Goal: Task Accomplishment & Management: Manage account settings

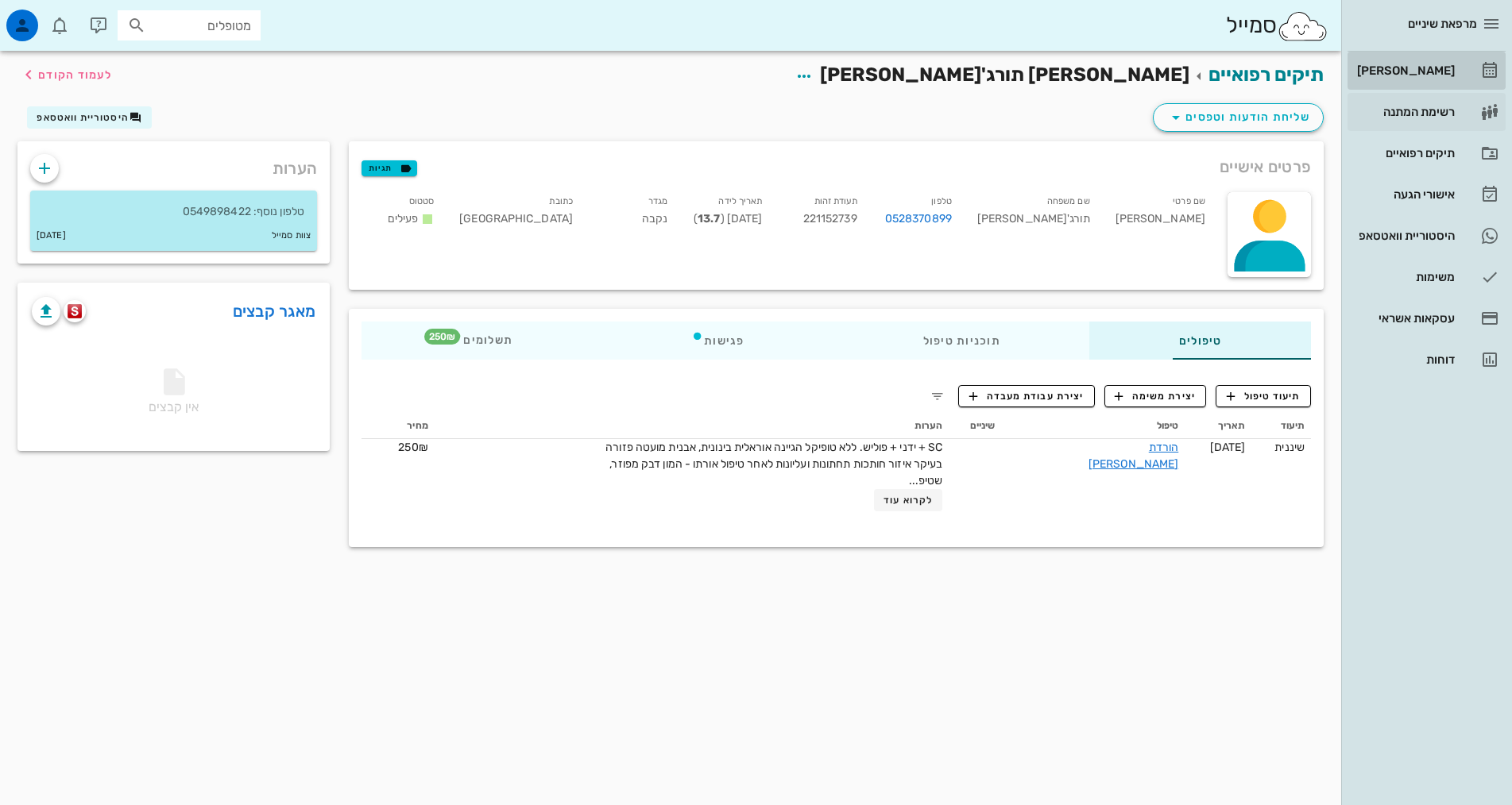
click at [1430, 75] on div "[PERSON_NAME]" at bounding box center [1404, 71] width 101 height 13
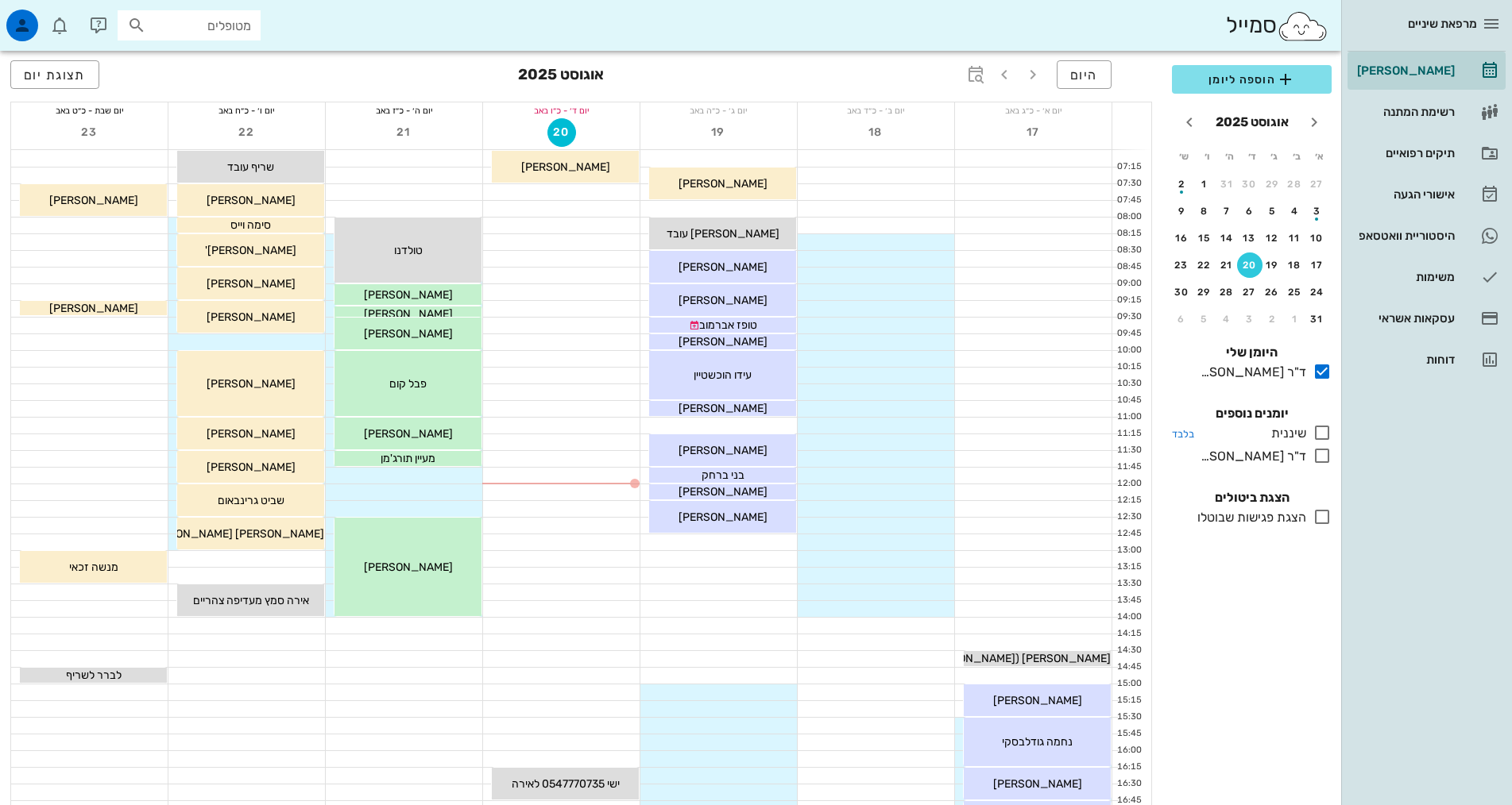
click at [1313, 433] on icon at bounding box center [1322, 432] width 19 height 19
click at [1322, 436] on icon at bounding box center [1322, 432] width 19 height 19
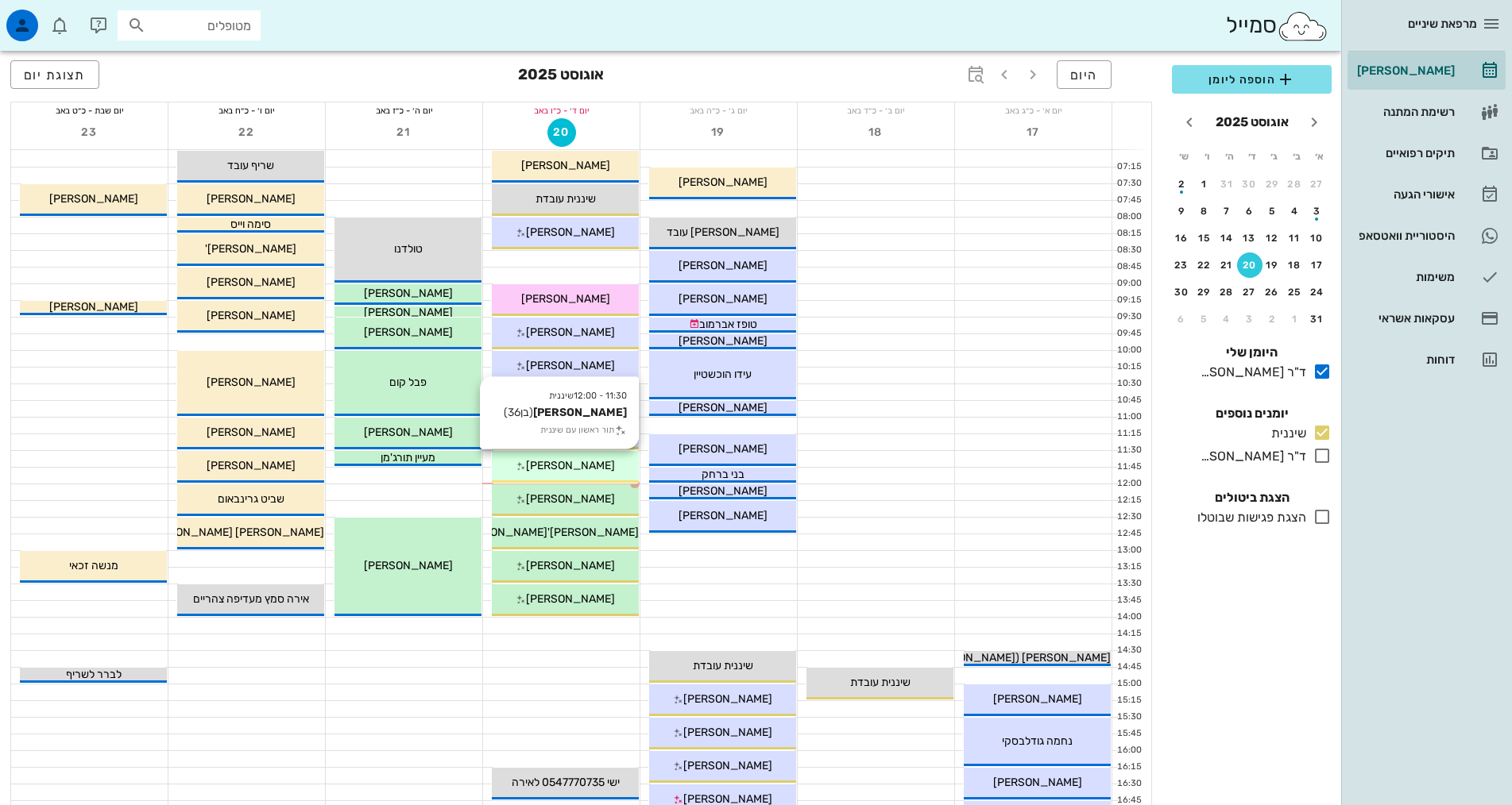
click at [608, 464] on div "[PERSON_NAME]" at bounding box center [565, 465] width 147 height 17
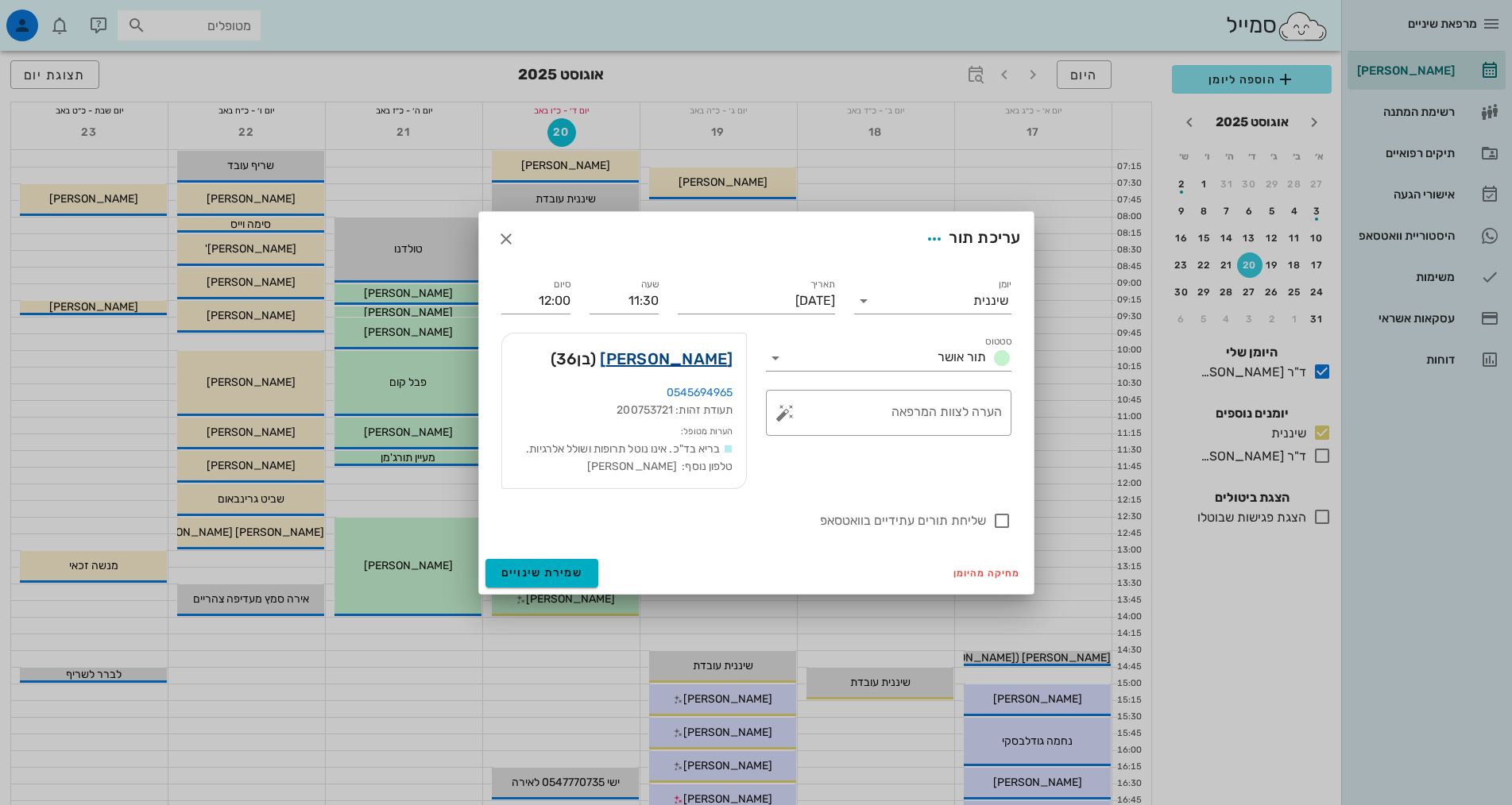
click at [701, 361] on link "[PERSON_NAME]" at bounding box center [666, 358] width 133 height 25
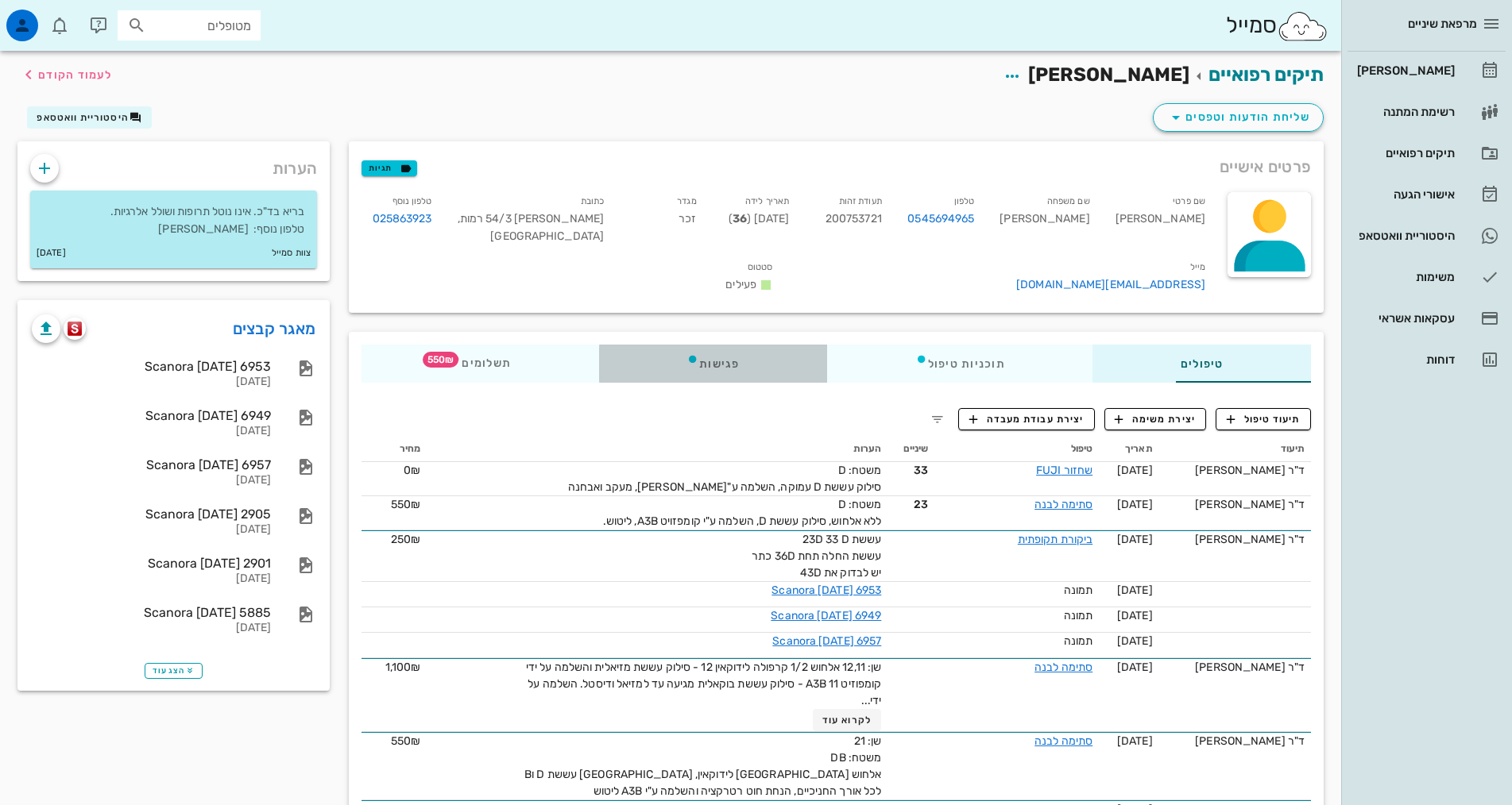
click at [659, 349] on div "פגישות" at bounding box center [714, 364] width 228 height 38
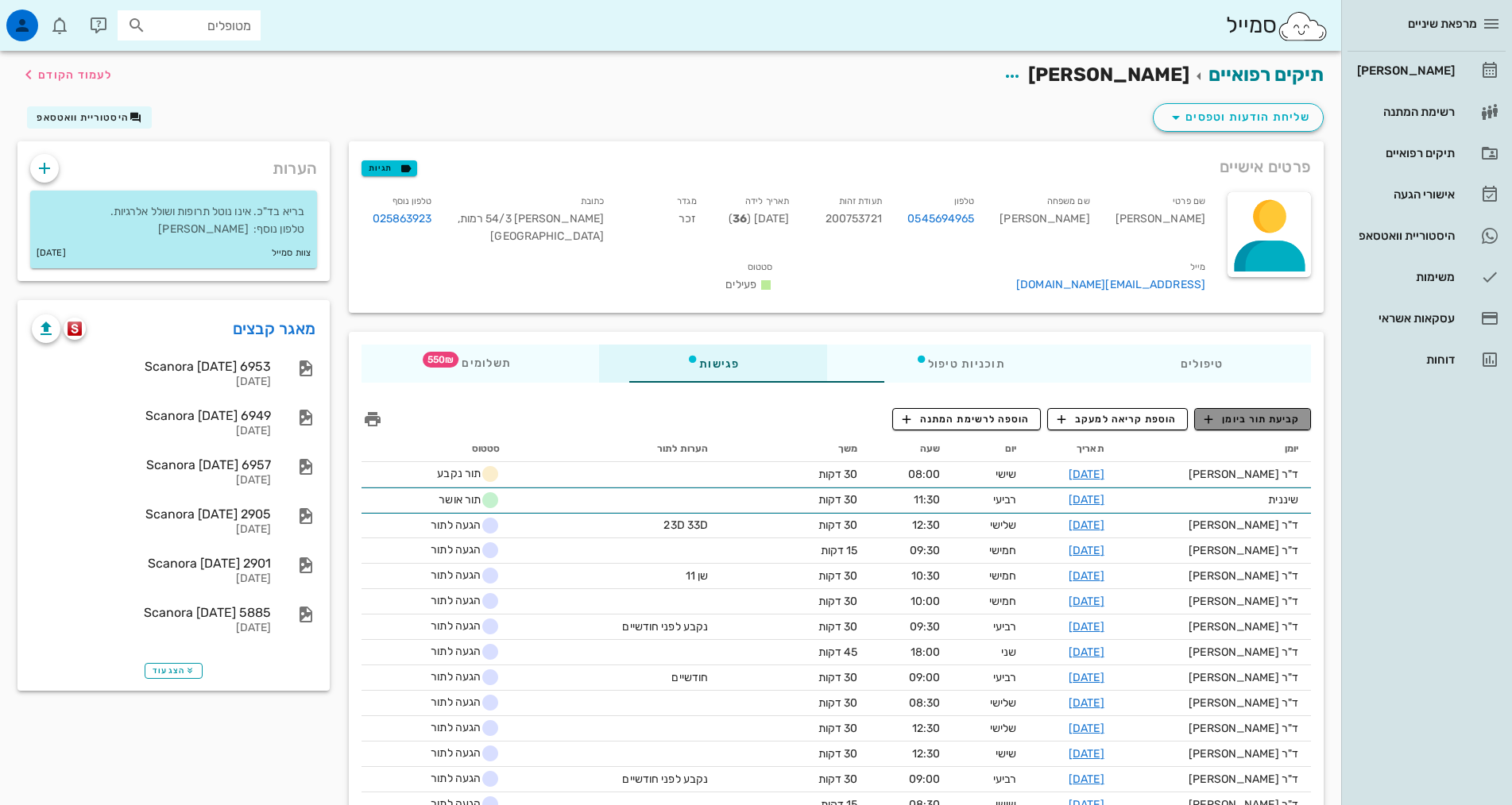
click at [1275, 412] on span "קביעת תור ביומן" at bounding box center [1252, 420] width 95 height 14
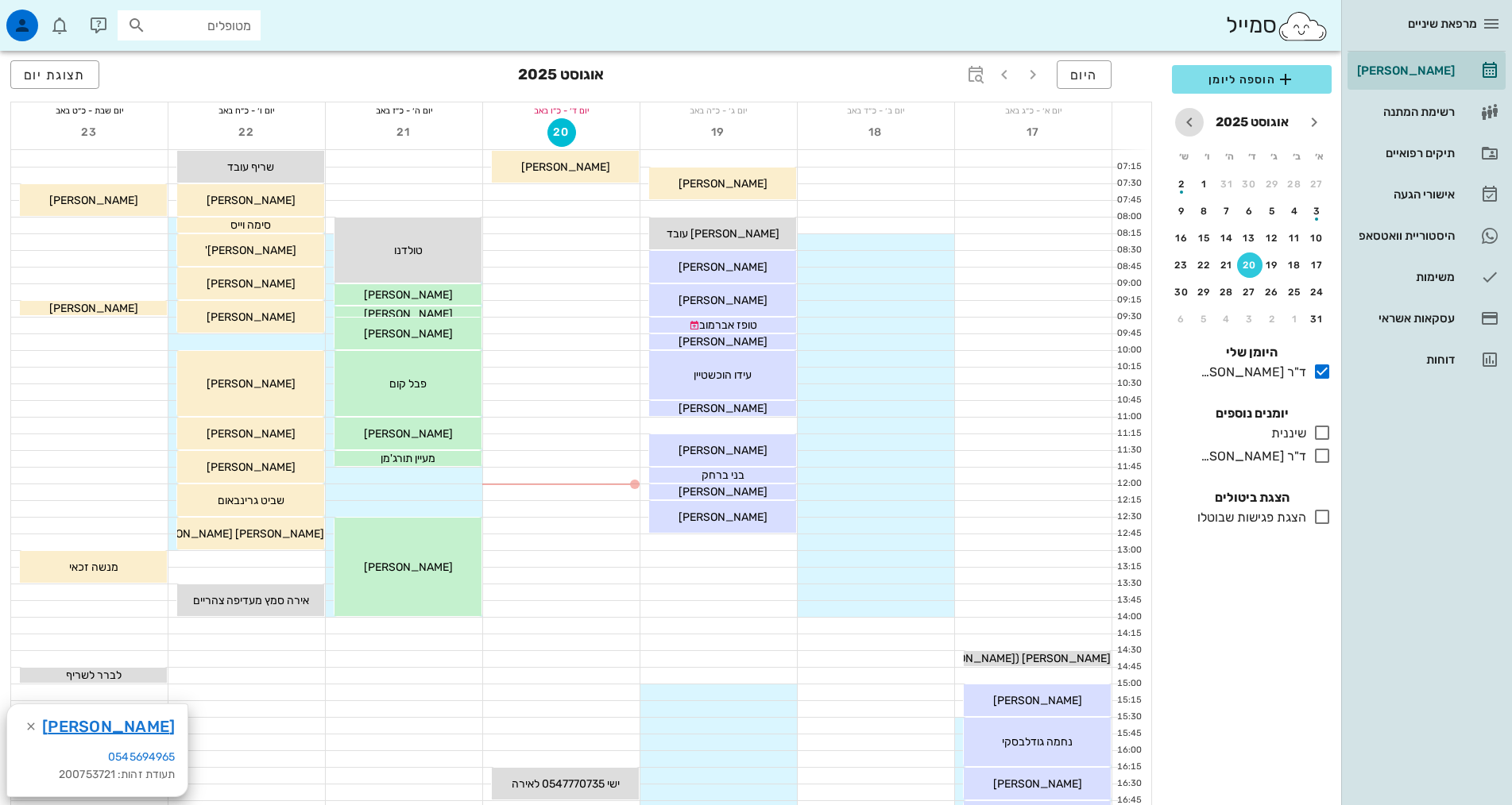
click at [1193, 128] on icon "חודש הבא" at bounding box center [1189, 122] width 19 height 19
click at [1267, 268] on div "18" at bounding box center [1272, 265] width 25 height 11
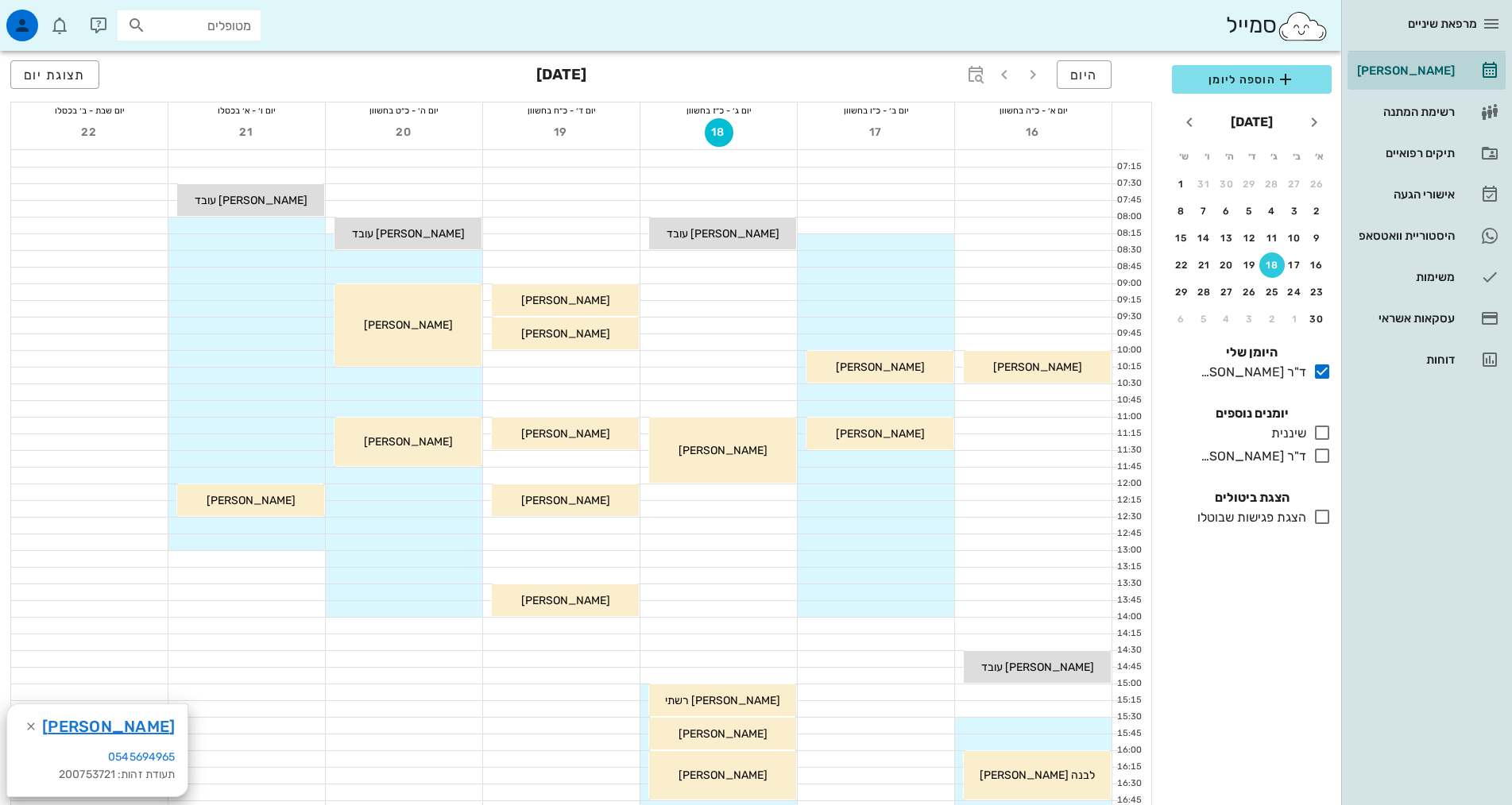
click at [620, 389] on div at bounding box center [562, 393] width 156 height 16
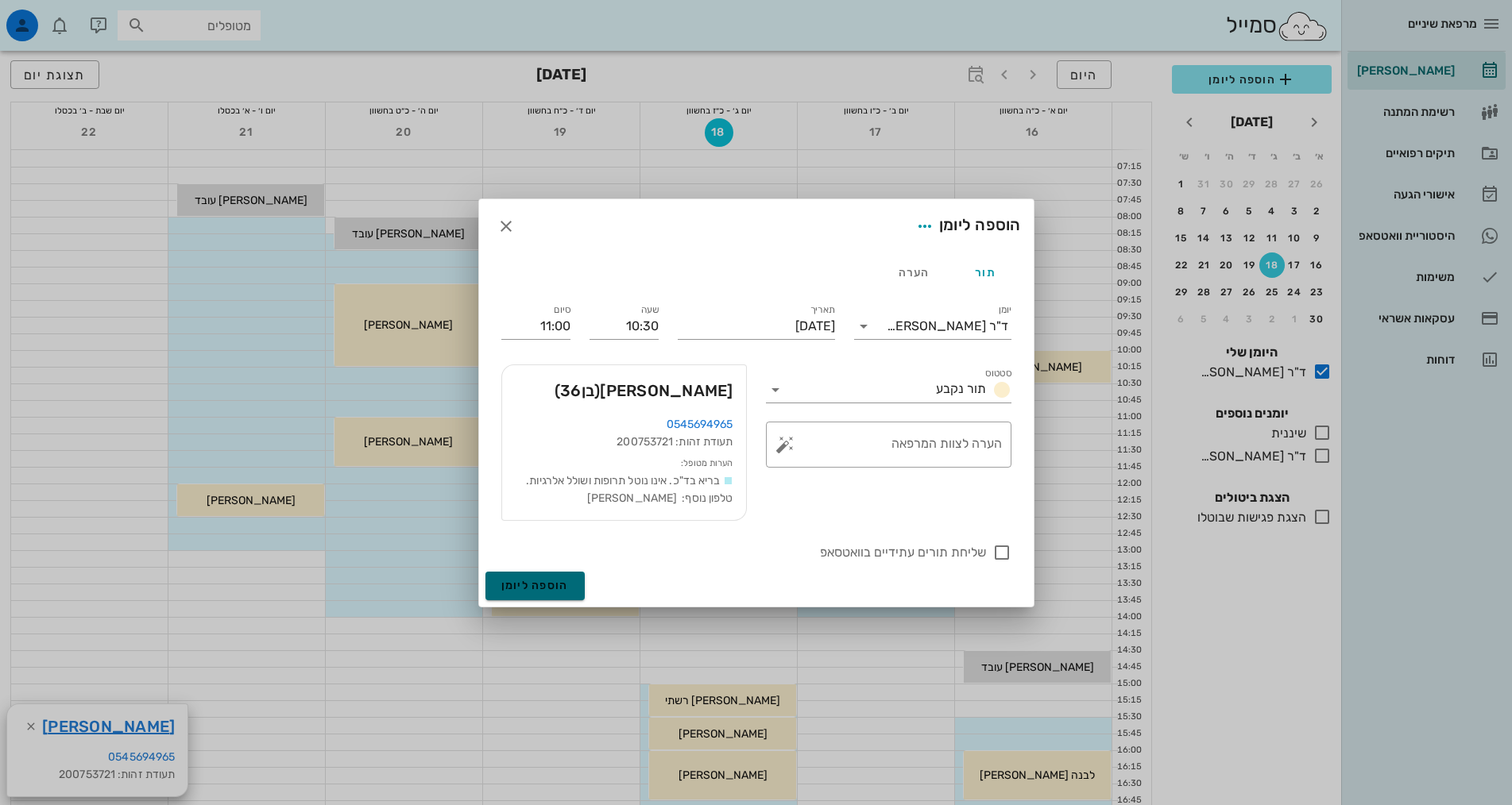
click at [518, 587] on span "הוספה ליומן" at bounding box center [535, 585] width 67 height 13
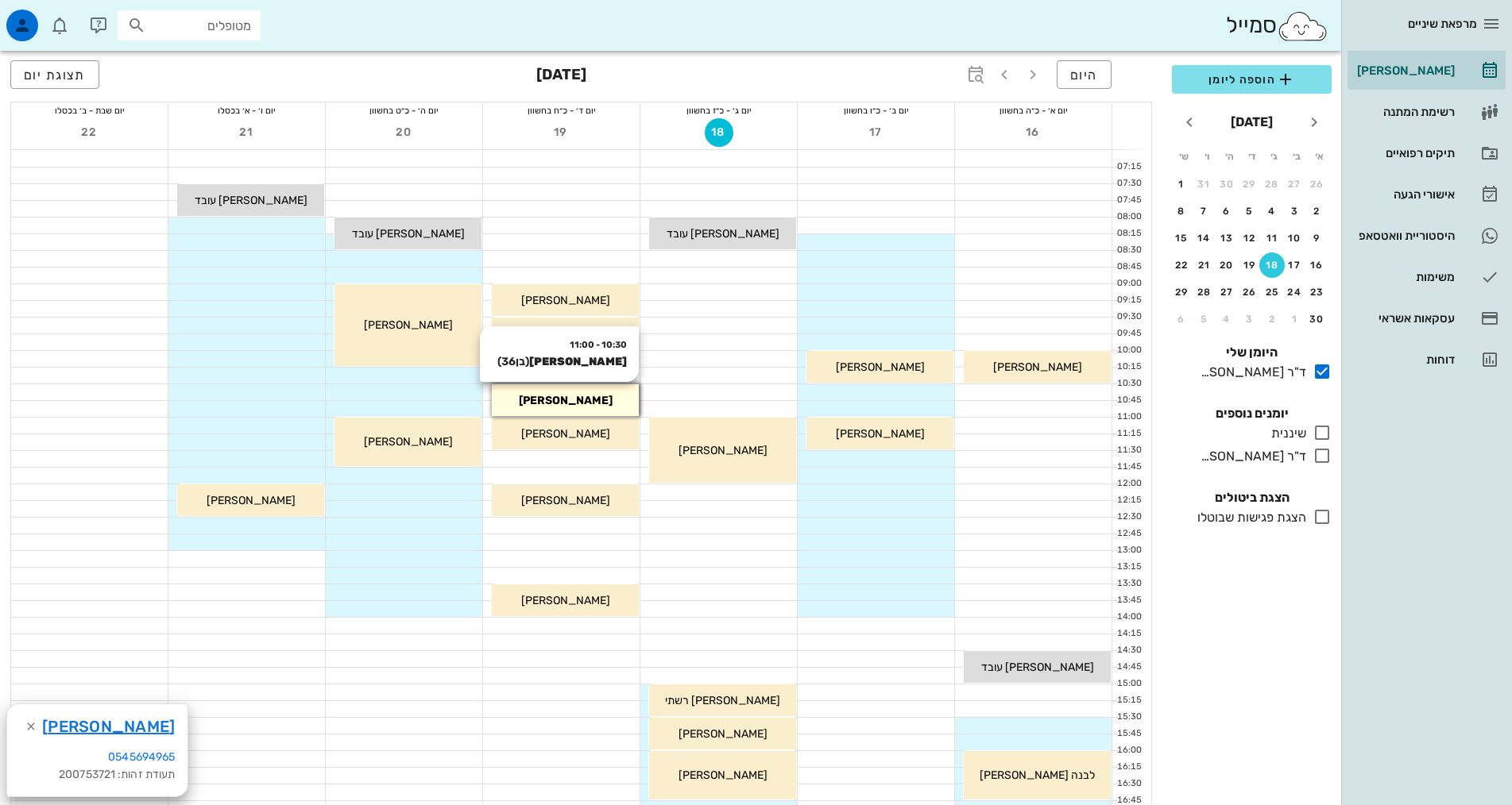
click at [619, 405] on div "[PERSON_NAME]" at bounding box center [565, 401] width 147 height 17
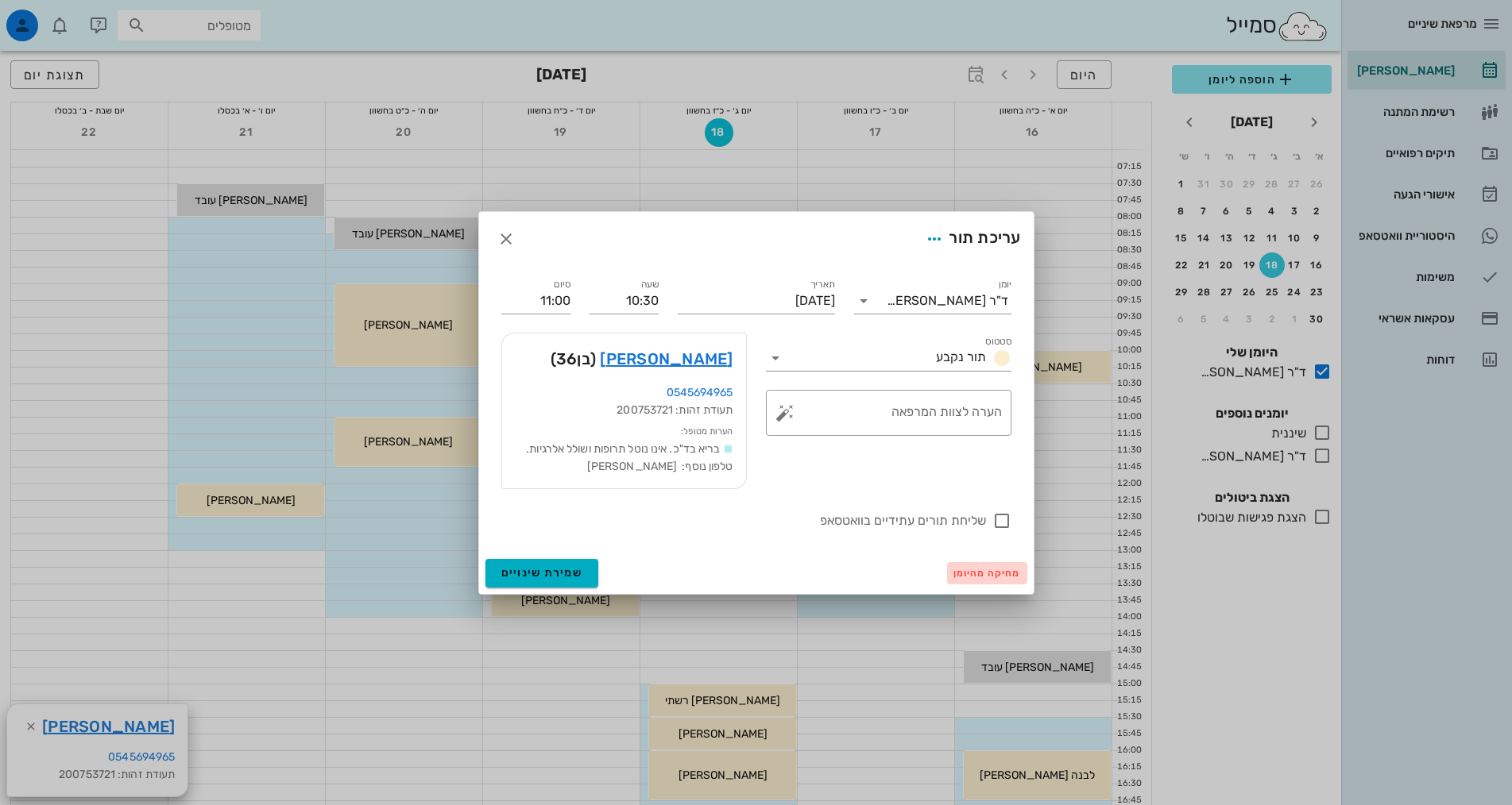
click at [962, 574] on span "מחיקה מהיומן" at bounding box center [987, 573] width 67 height 11
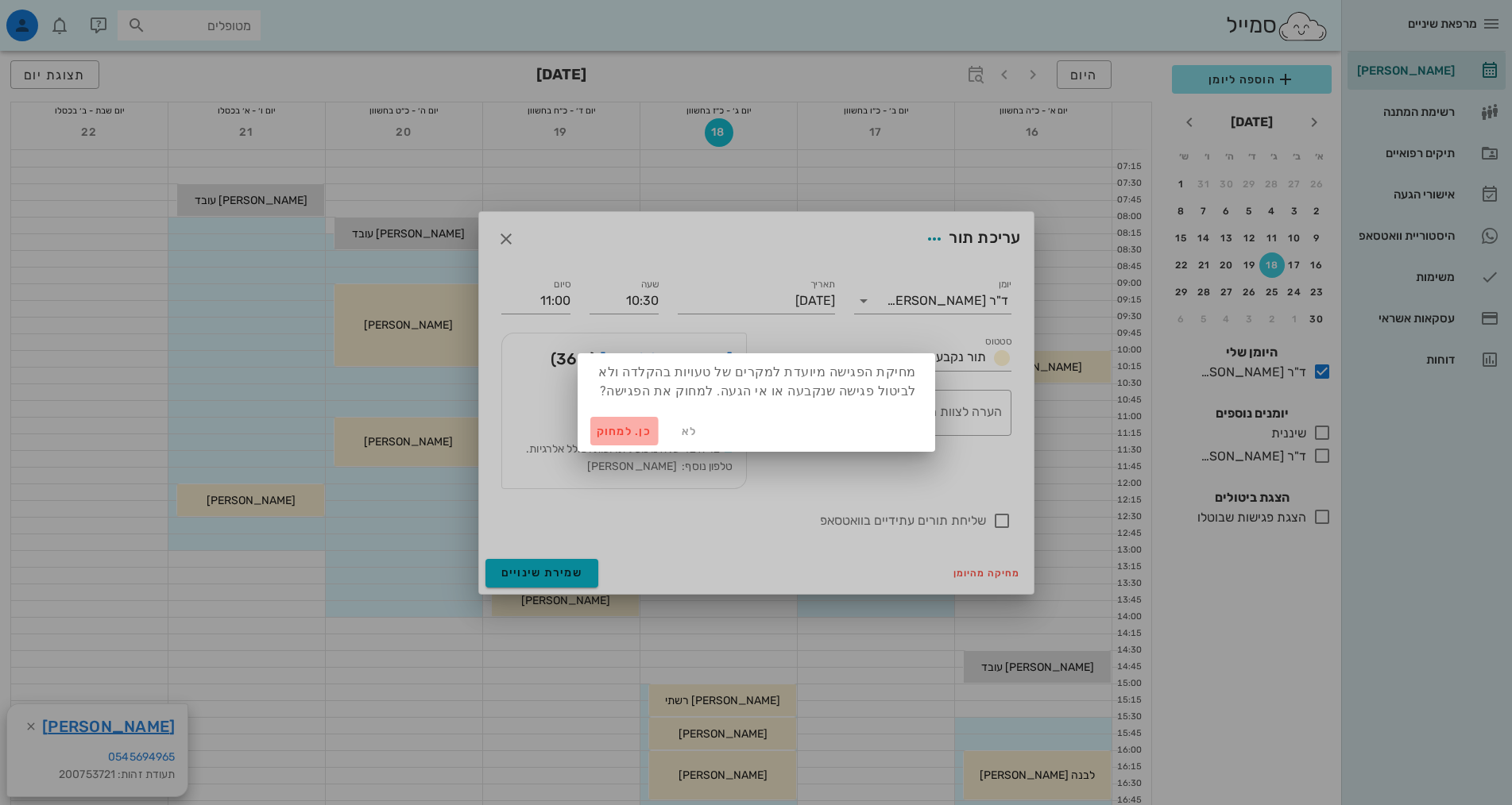
click at [641, 429] on span "כן. למחוק" at bounding box center [625, 431] width 56 height 13
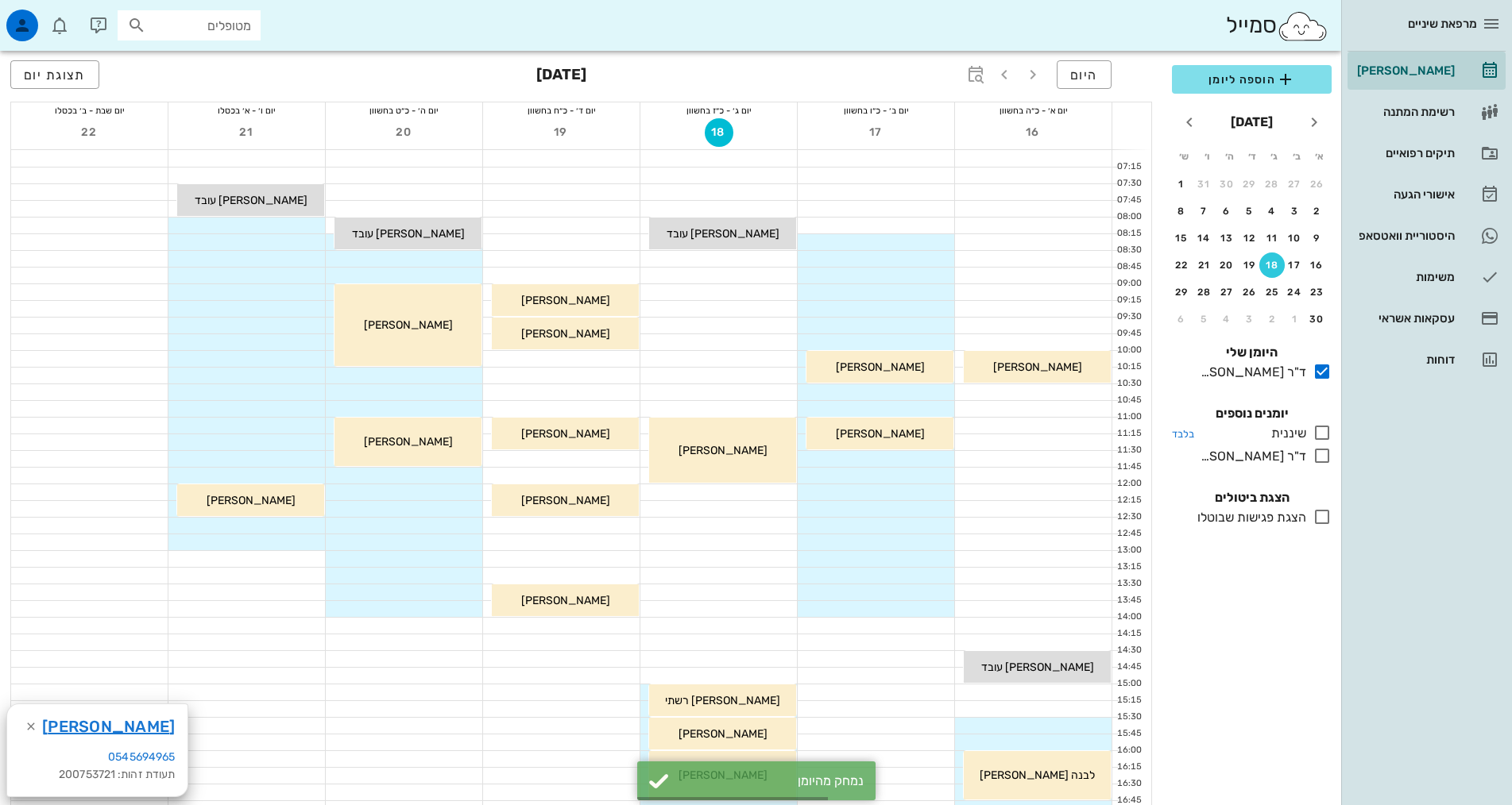
click at [1319, 429] on icon at bounding box center [1322, 432] width 19 height 19
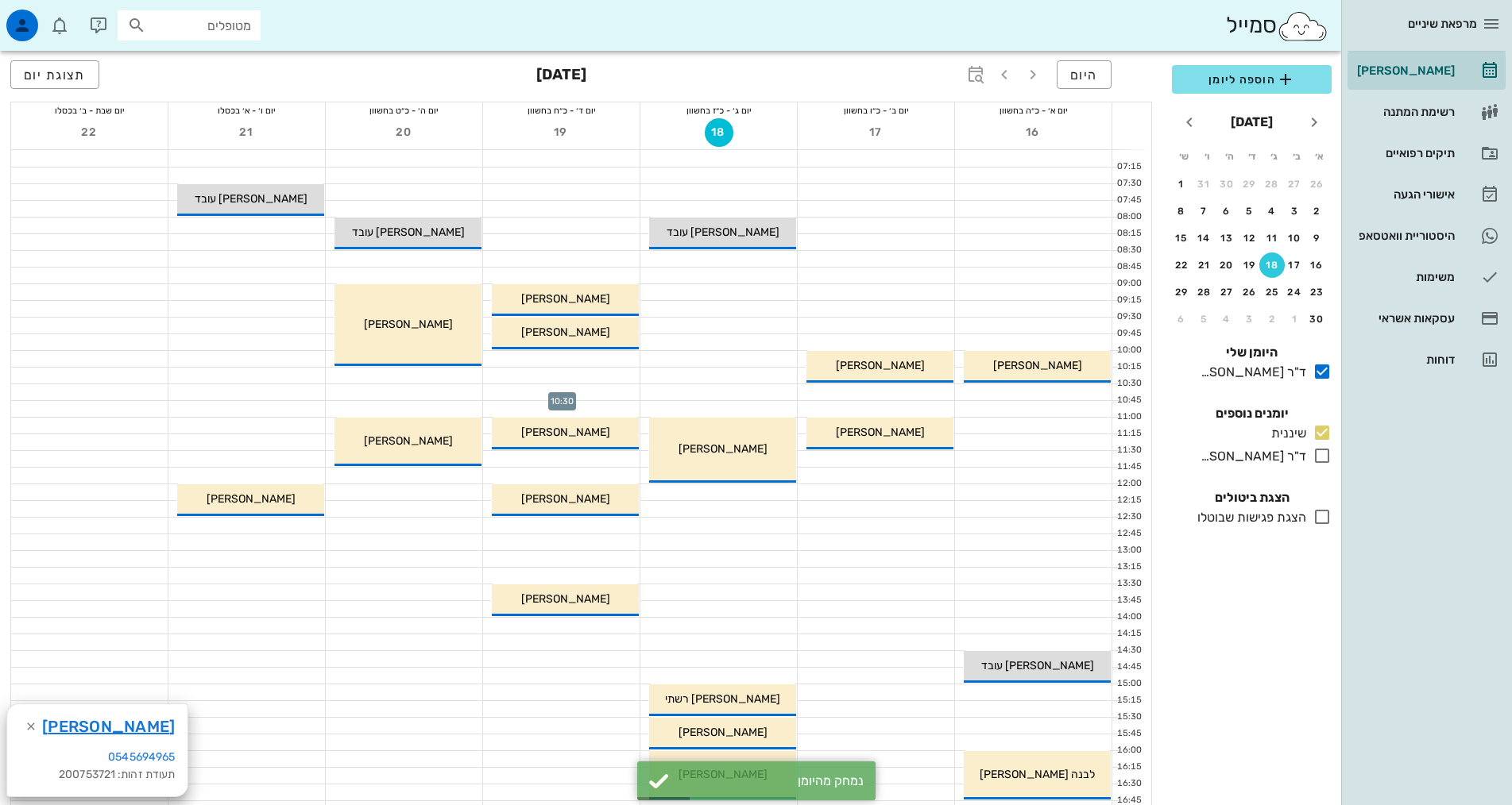
click at [600, 395] on div at bounding box center [562, 393] width 156 height 16
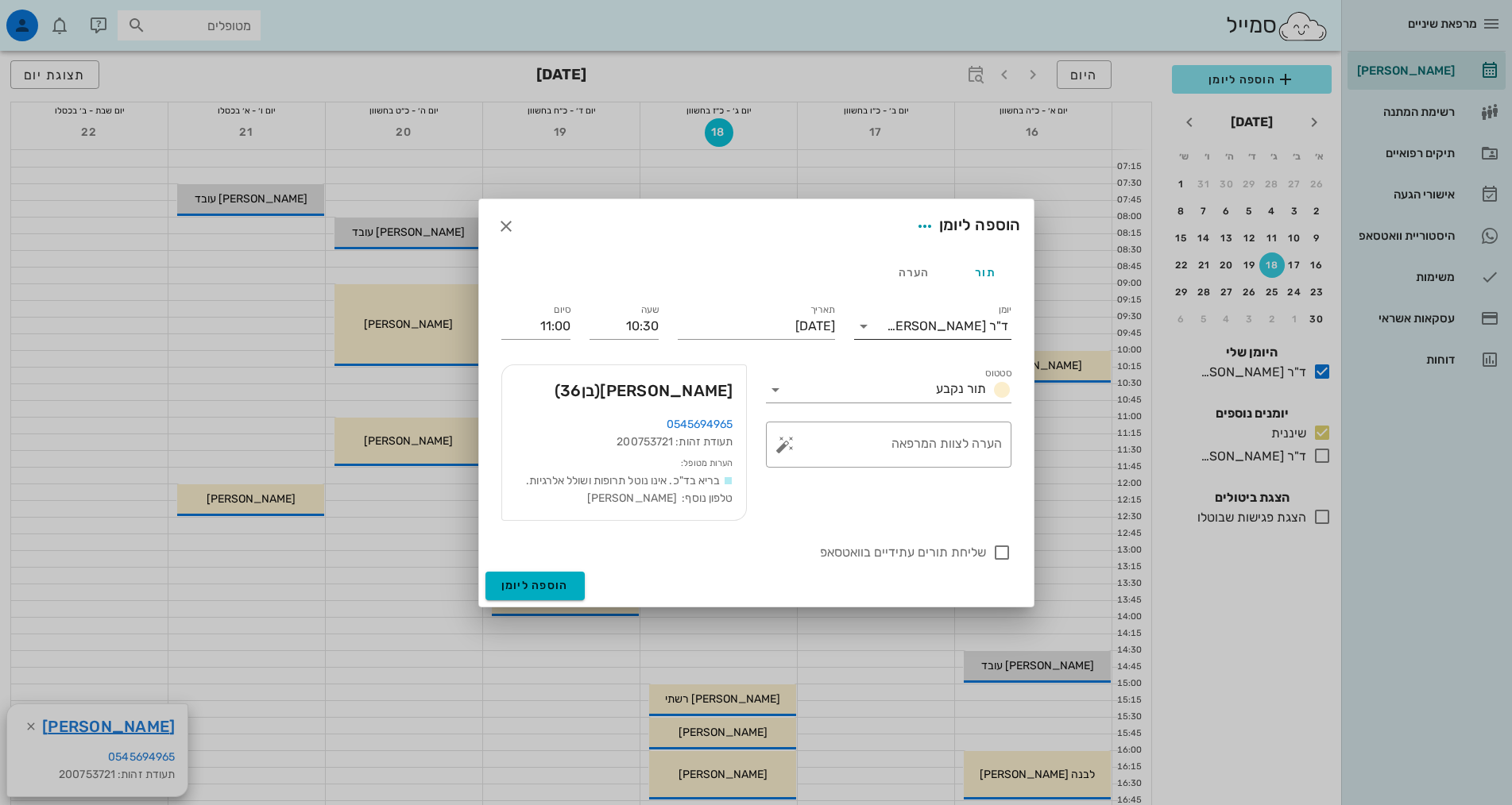
click at [977, 332] on div "ד"ר [PERSON_NAME]" at bounding box center [947, 326] width 121 height 14
click at [990, 385] on div "שיננית" at bounding box center [933, 376] width 132 height 34
click at [512, 578] on button "הוספה ליומן" at bounding box center [535, 587] width 100 height 29
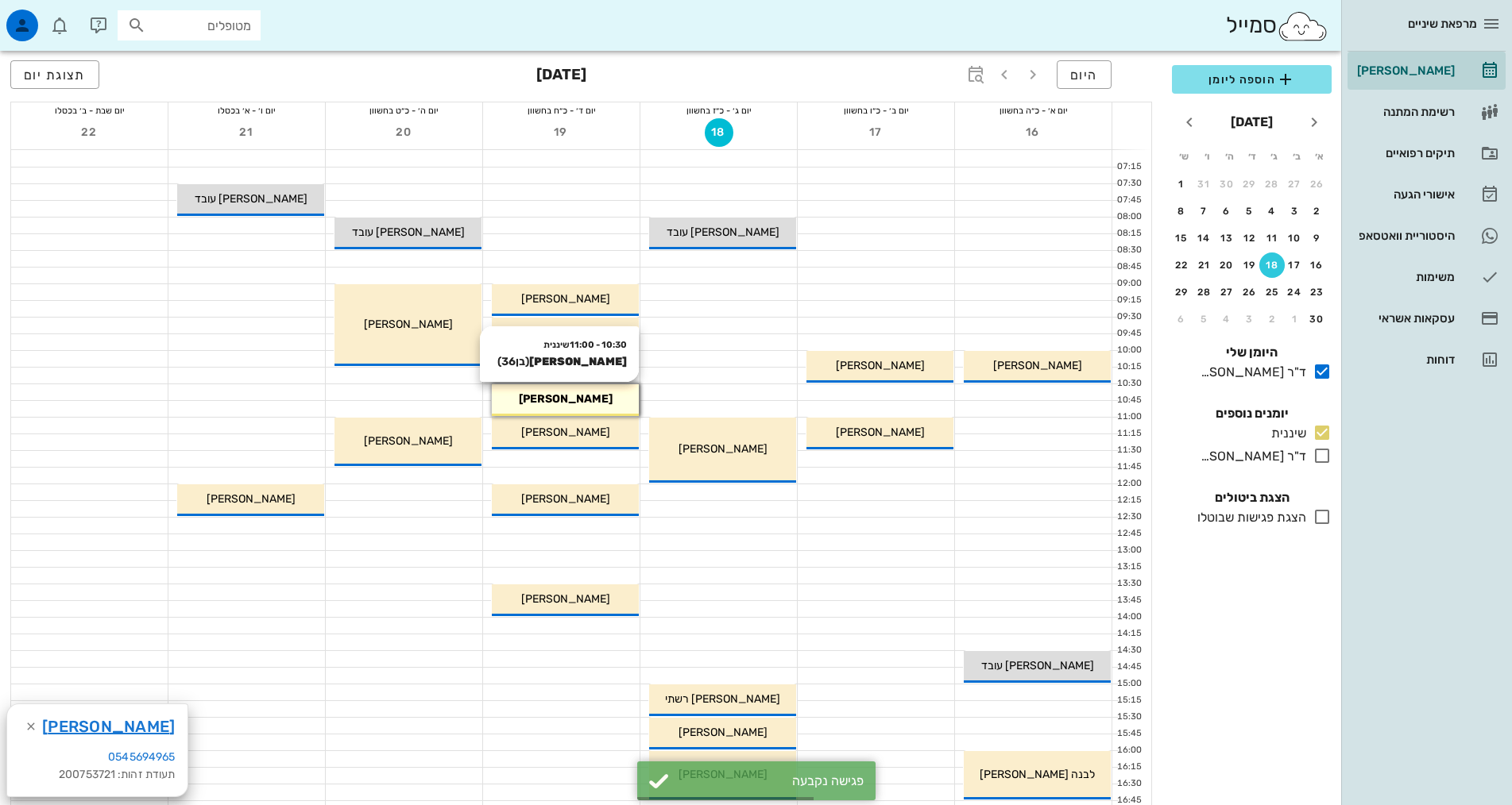
click at [577, 397] on span "[PERSON_NAME]" at bounding box center [565, 399] width 93 height 13
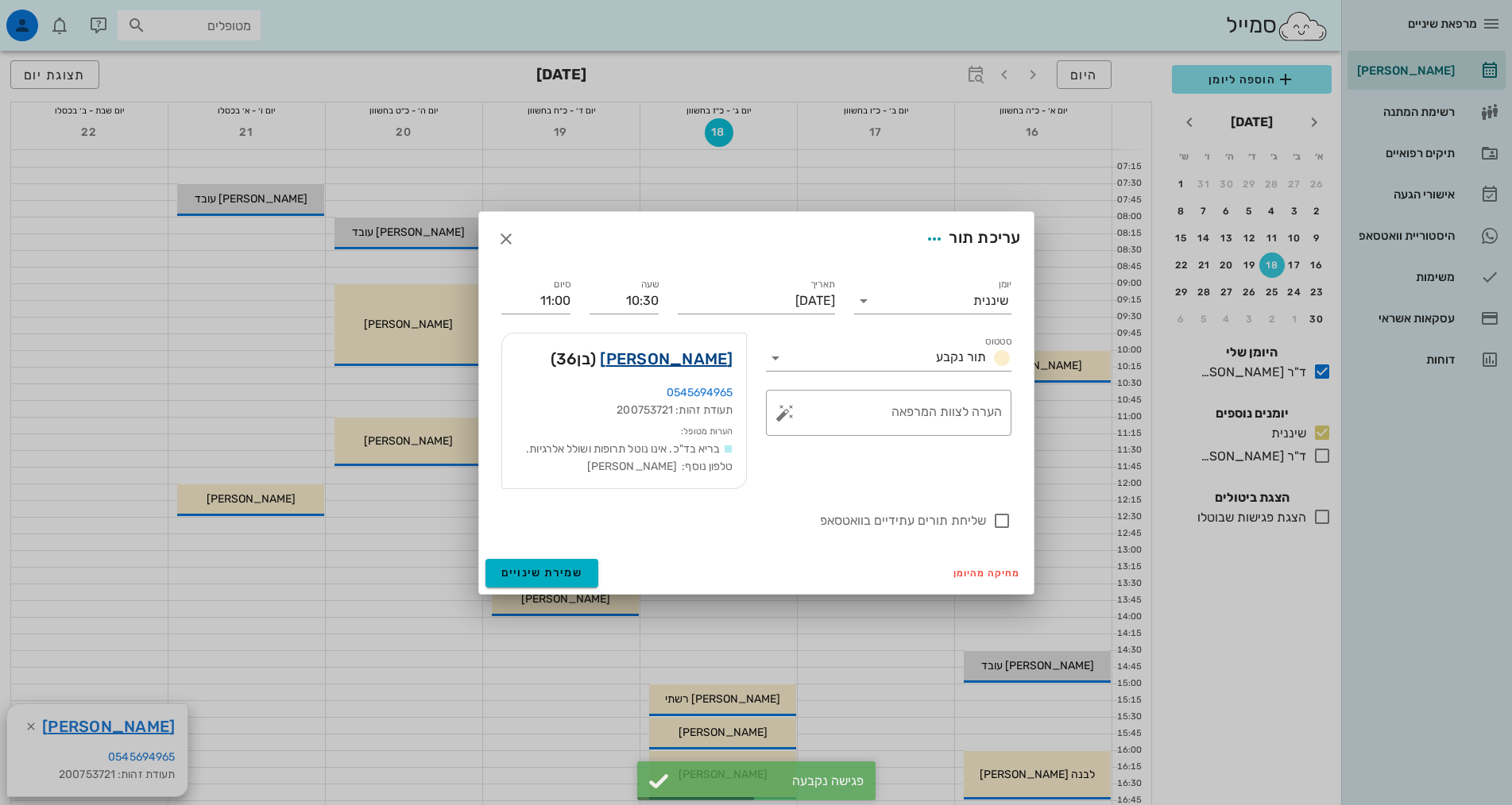
click at [698, 349] on link "[PERSON_NAME]" at bounding box center [666, 358] width 133 height 25
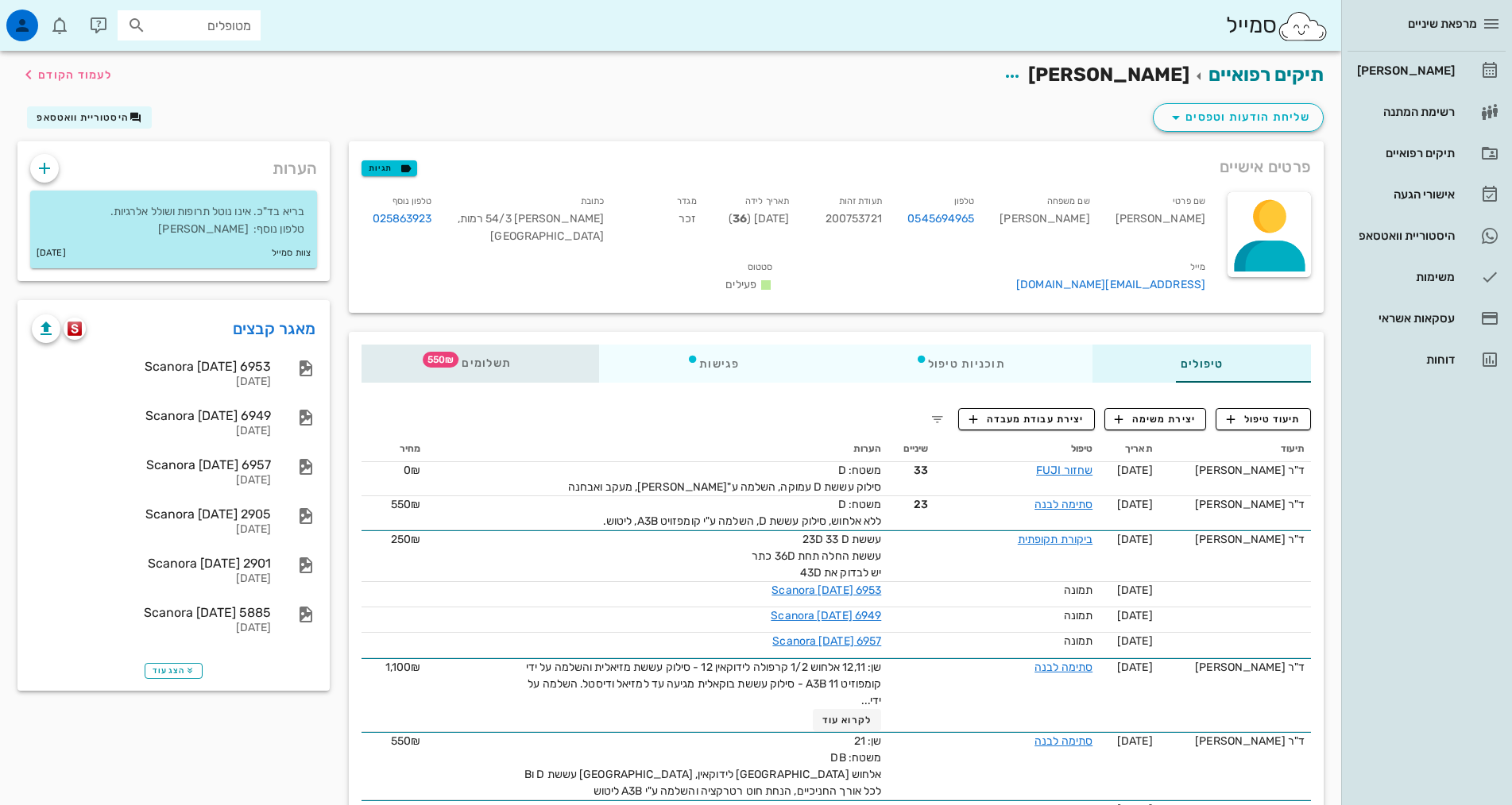
click at [449, 358] on span "תשלומים 550₪" at bounding box center [480, 364] width 62 height 11
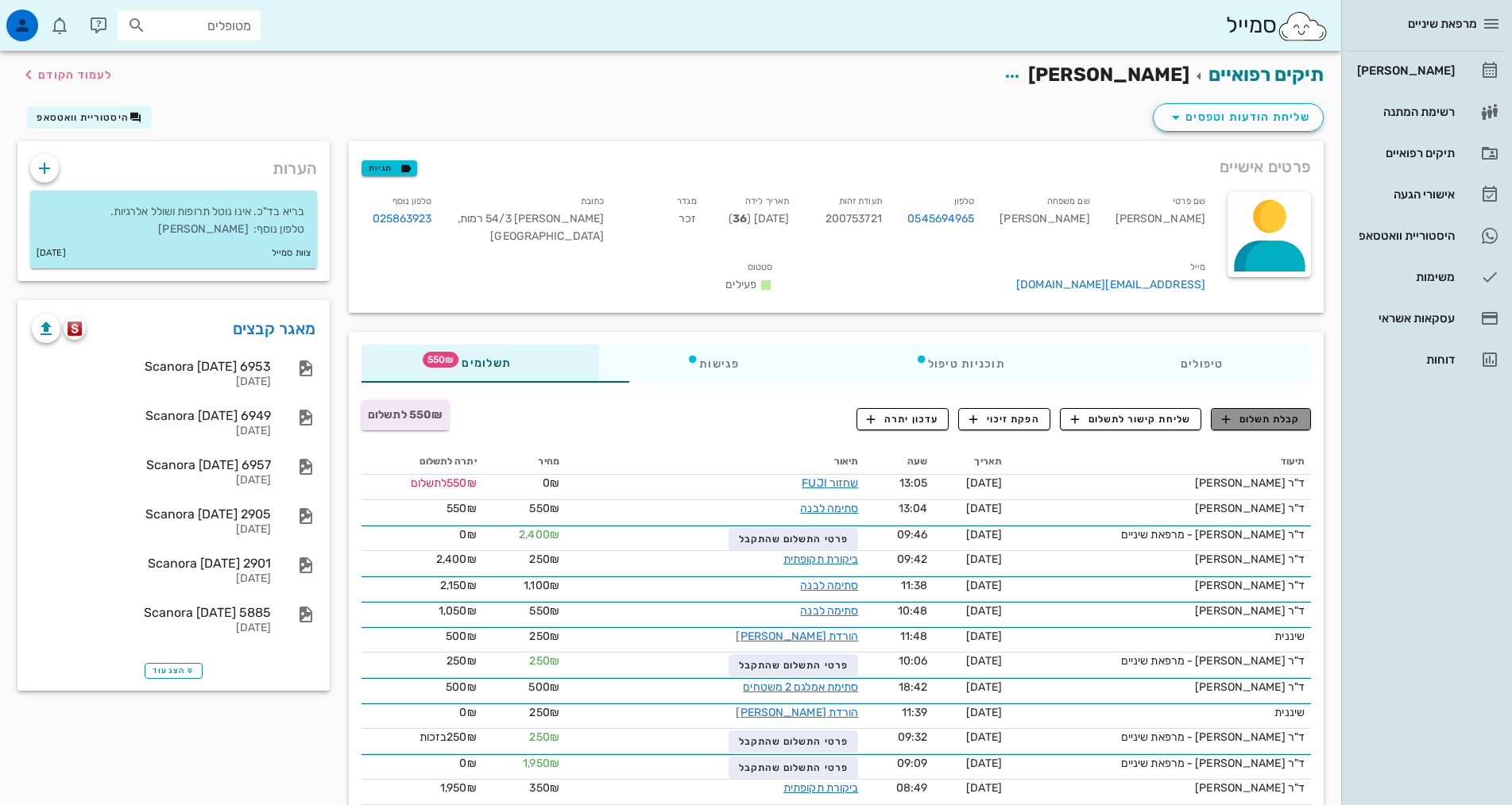
click at [1245, 412] on span "קבלת תשלום" at bounding box center [1262, 420] width 79 height 14
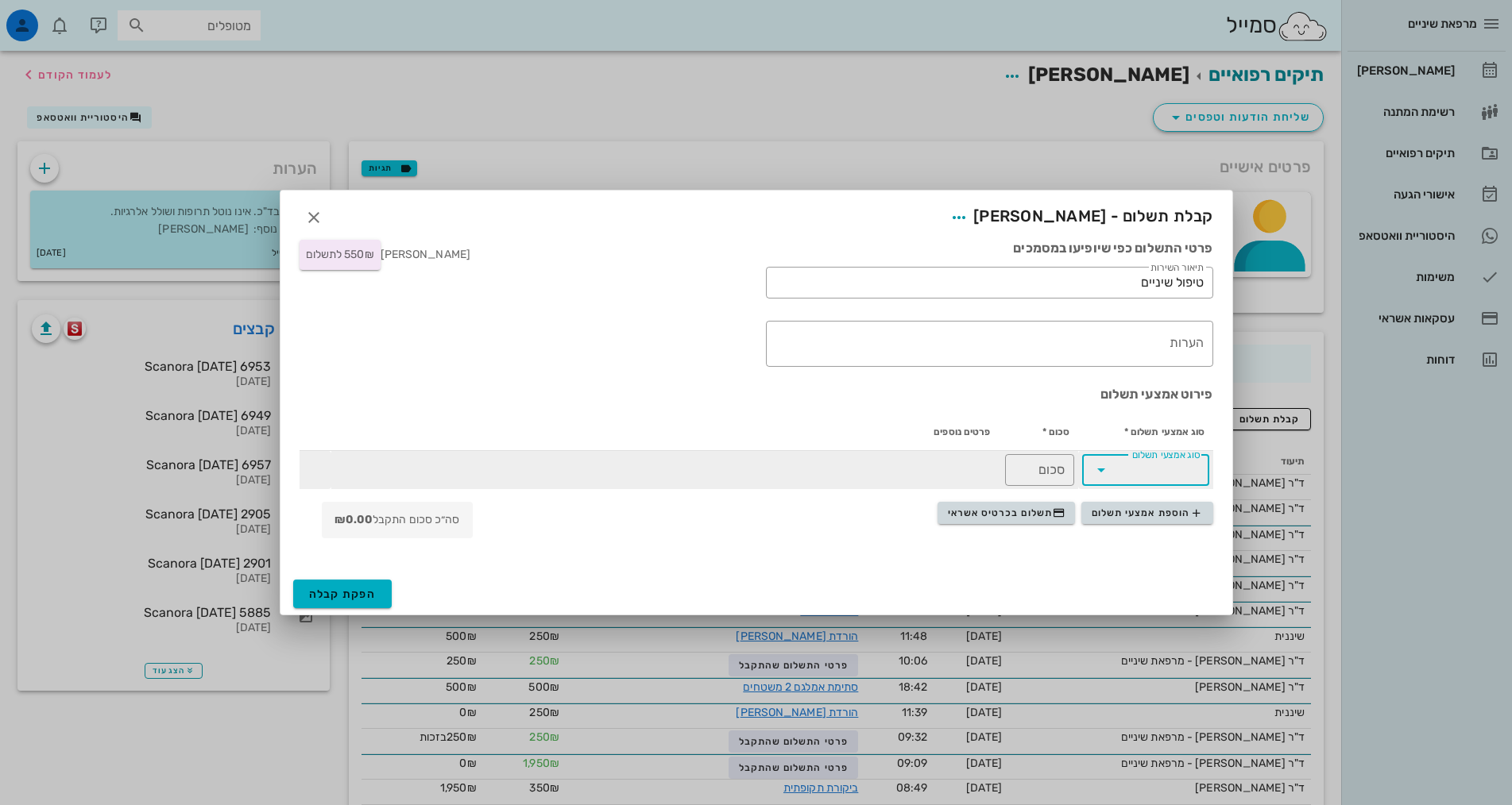
click at [1176, 463] on input "סוג אמצעי תשלום" at bounding box center [1156, 470] width 85 height 25
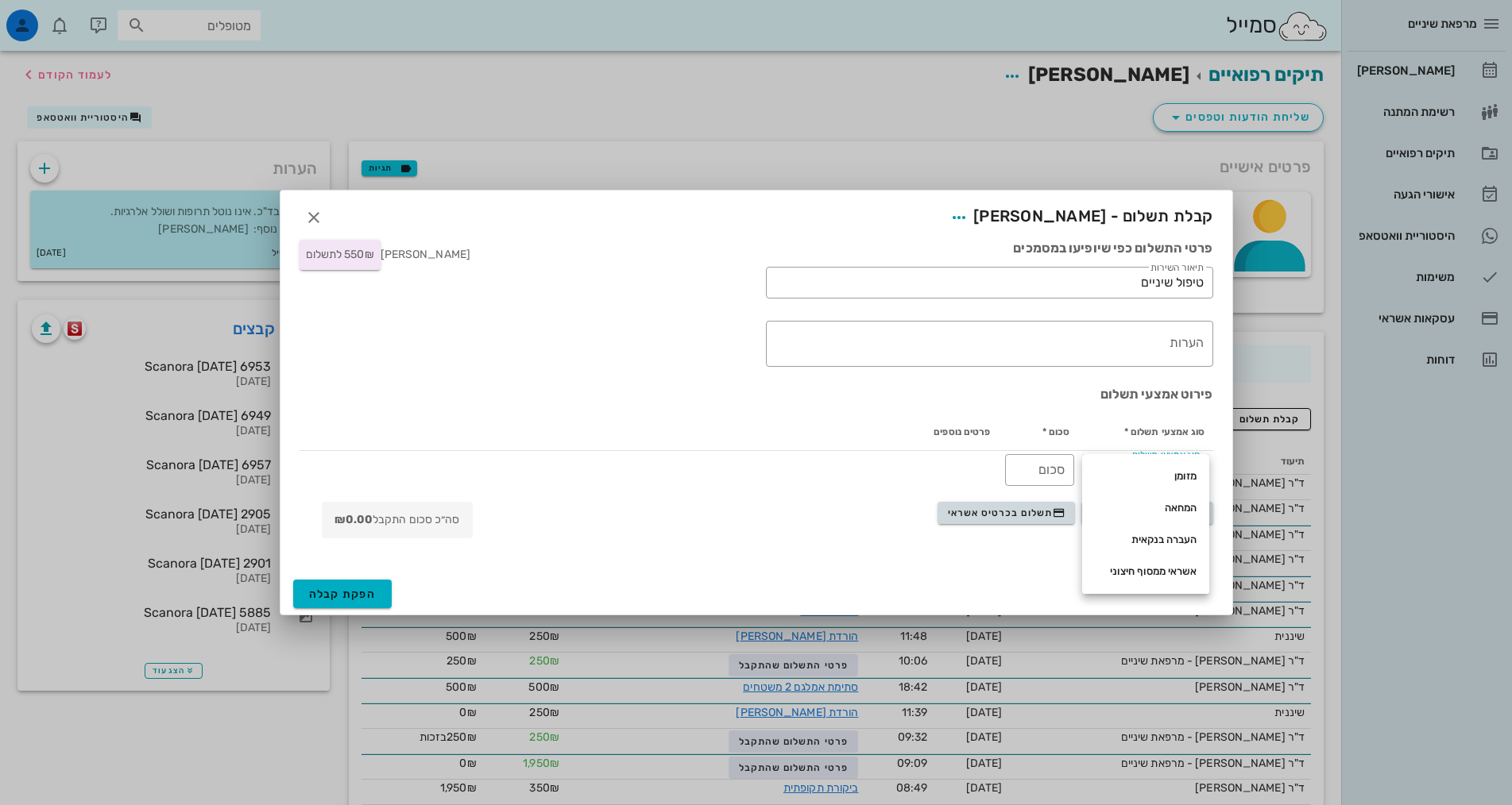
click at [1121, 419] on th "סוג אמצעי תשלום *" at bounding box center [1146, 432] width 135 height 38
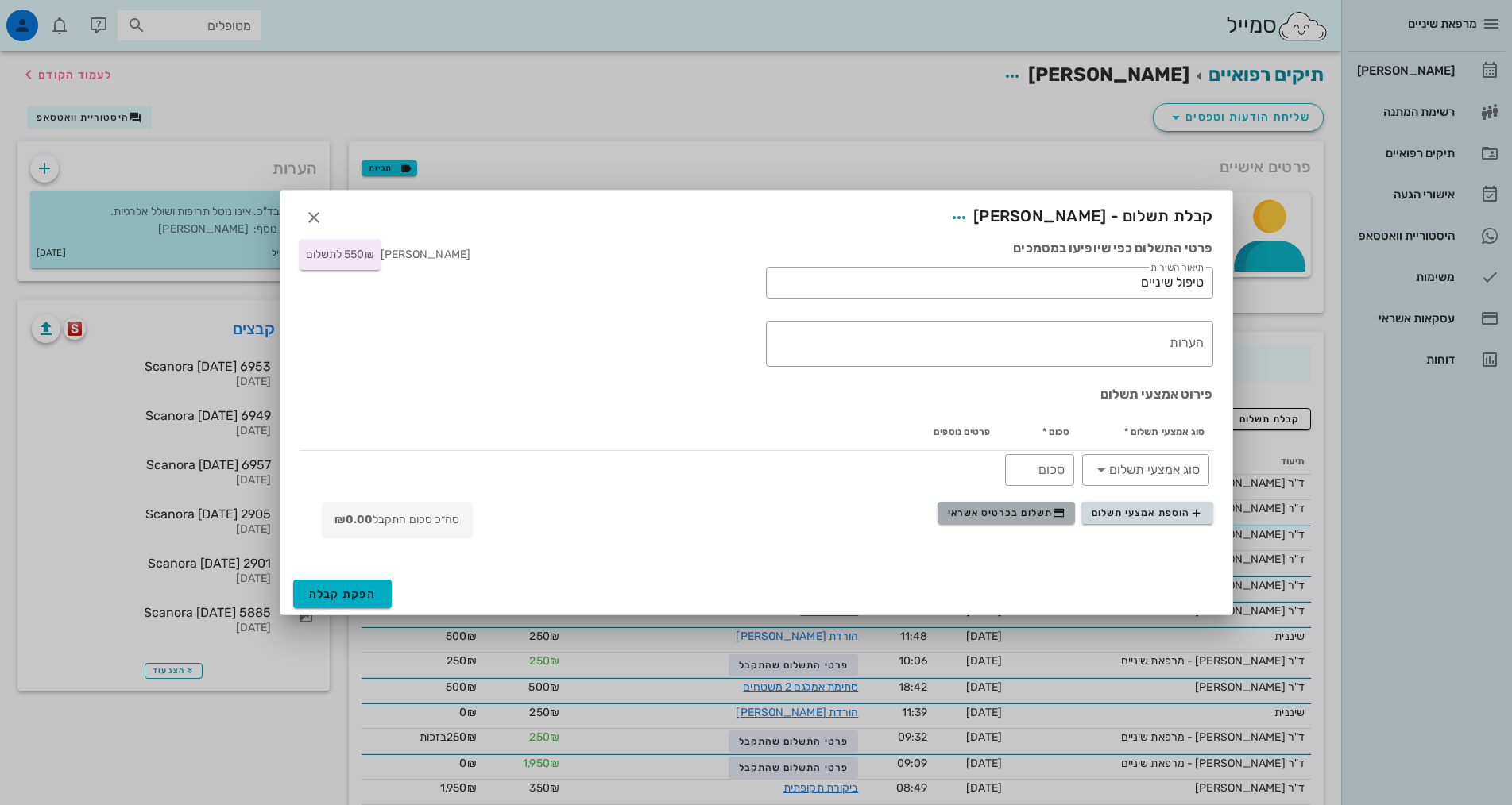
click at [1058, 513] on icon "button" at bounding box center [1059, 513] width 13 height 13
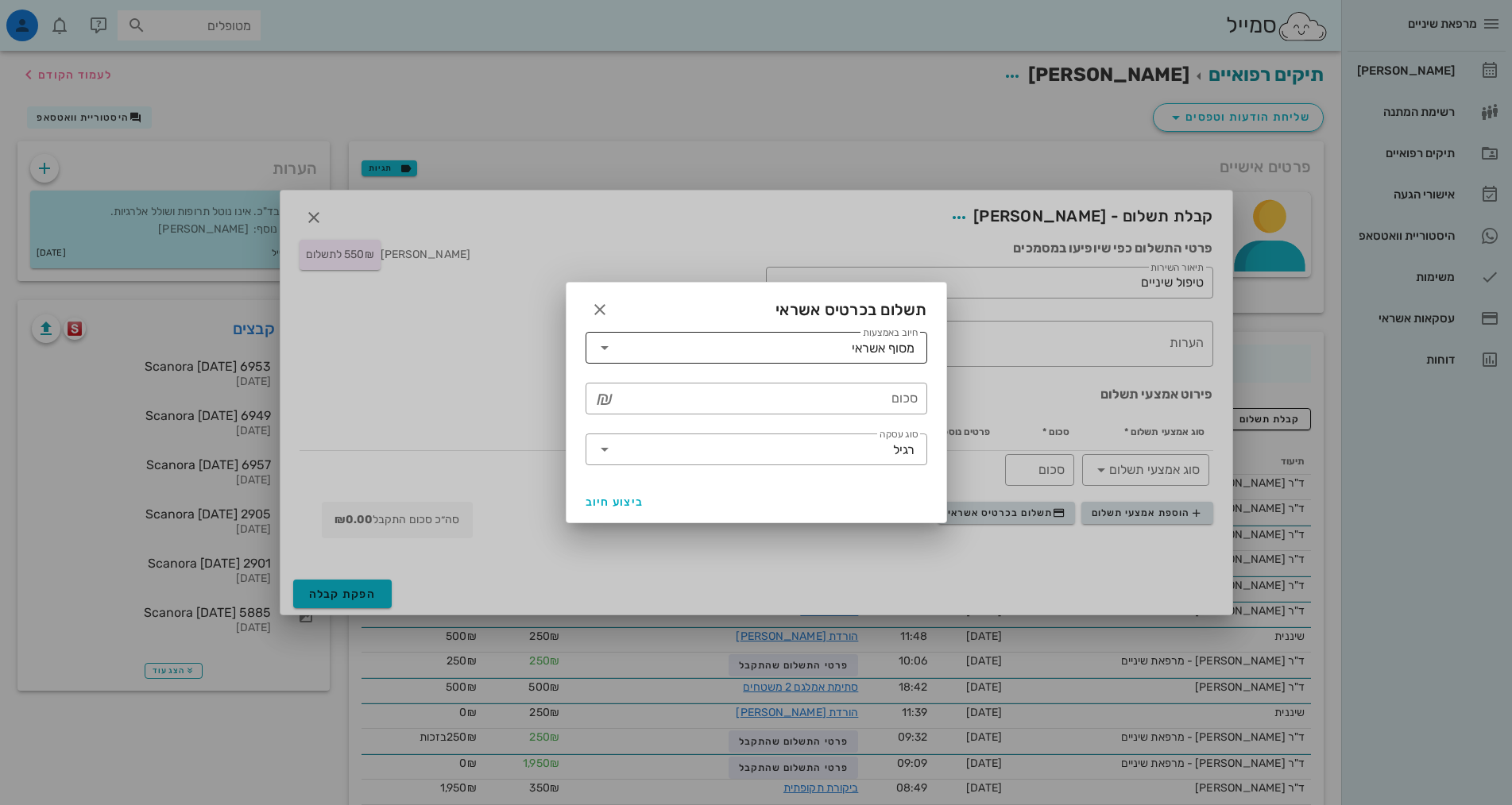
click at [819, 342] on input "חיוב באמצעות" at bounding box center [734, 348] width 235 height 25
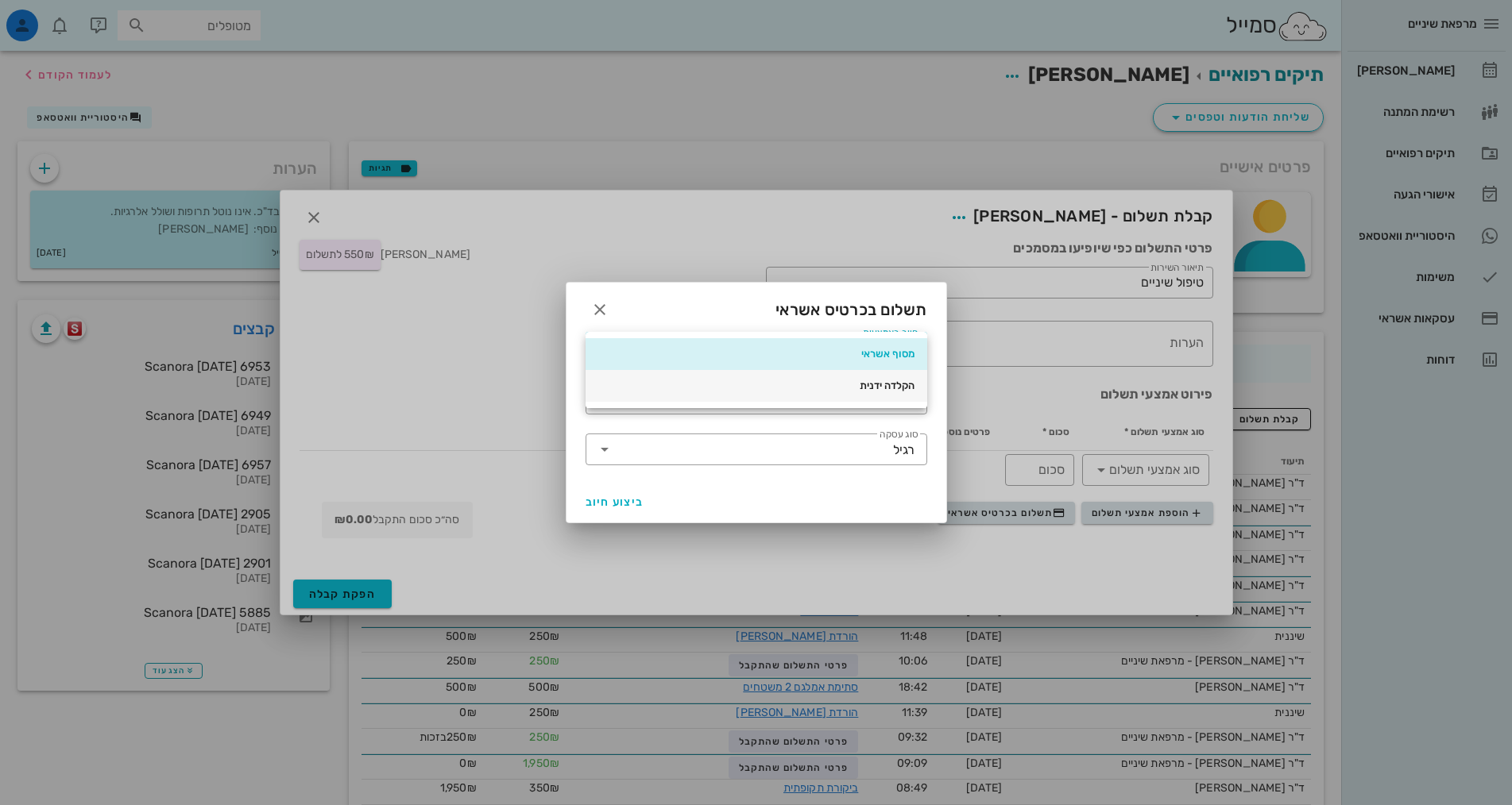
click at [851, 387] on div "הקלדה ידנית" at bounding box center [757, 386] width 316 height 13
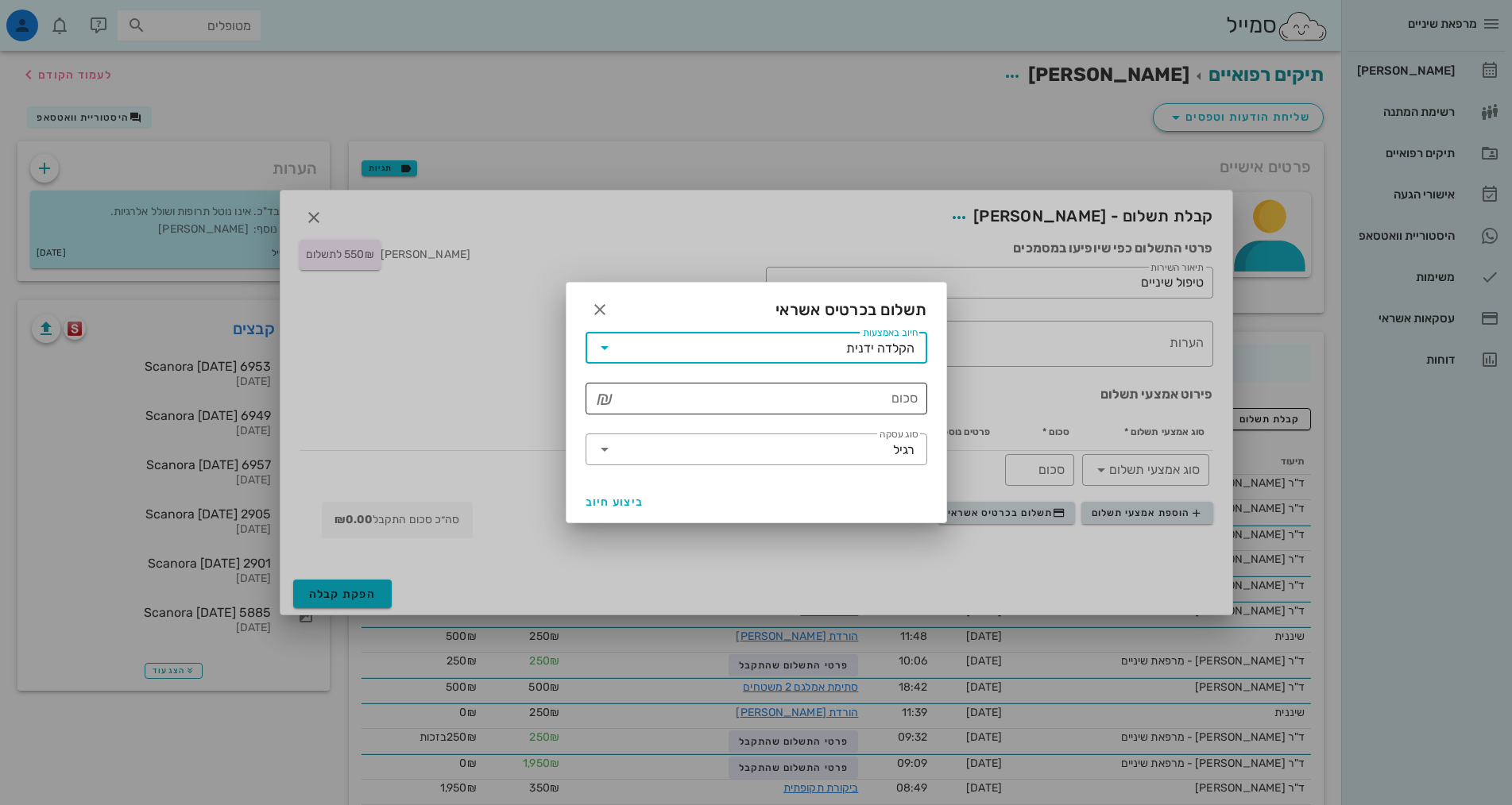
click at [905, 398] on input "סכום" at bounding box center [768, 399] width 300 height 25
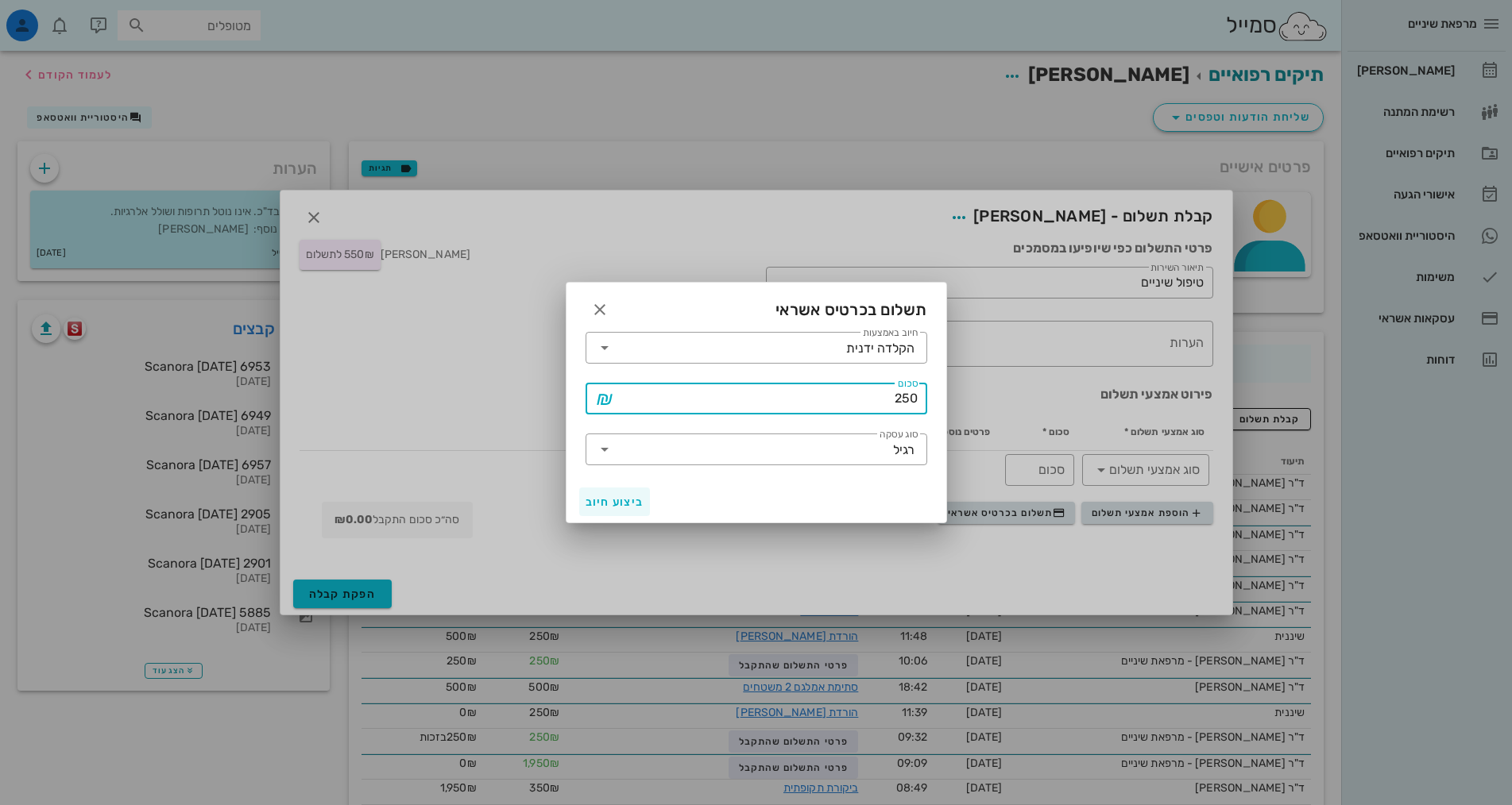
type input "250"
click at [633, 505] on span "ביצוע חיוב" at bounding box center [615, 502] width 58 height 13
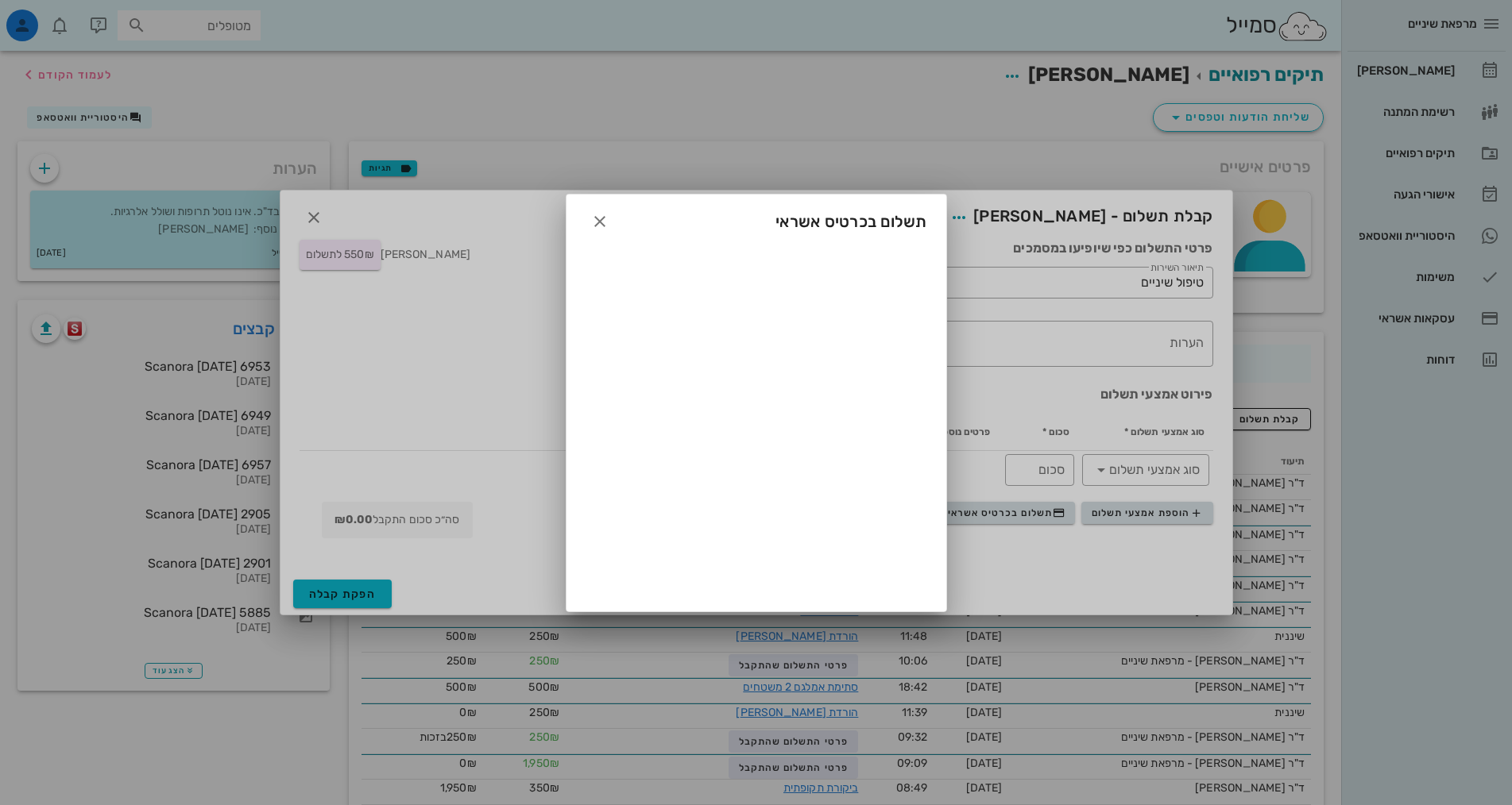
type input "250"
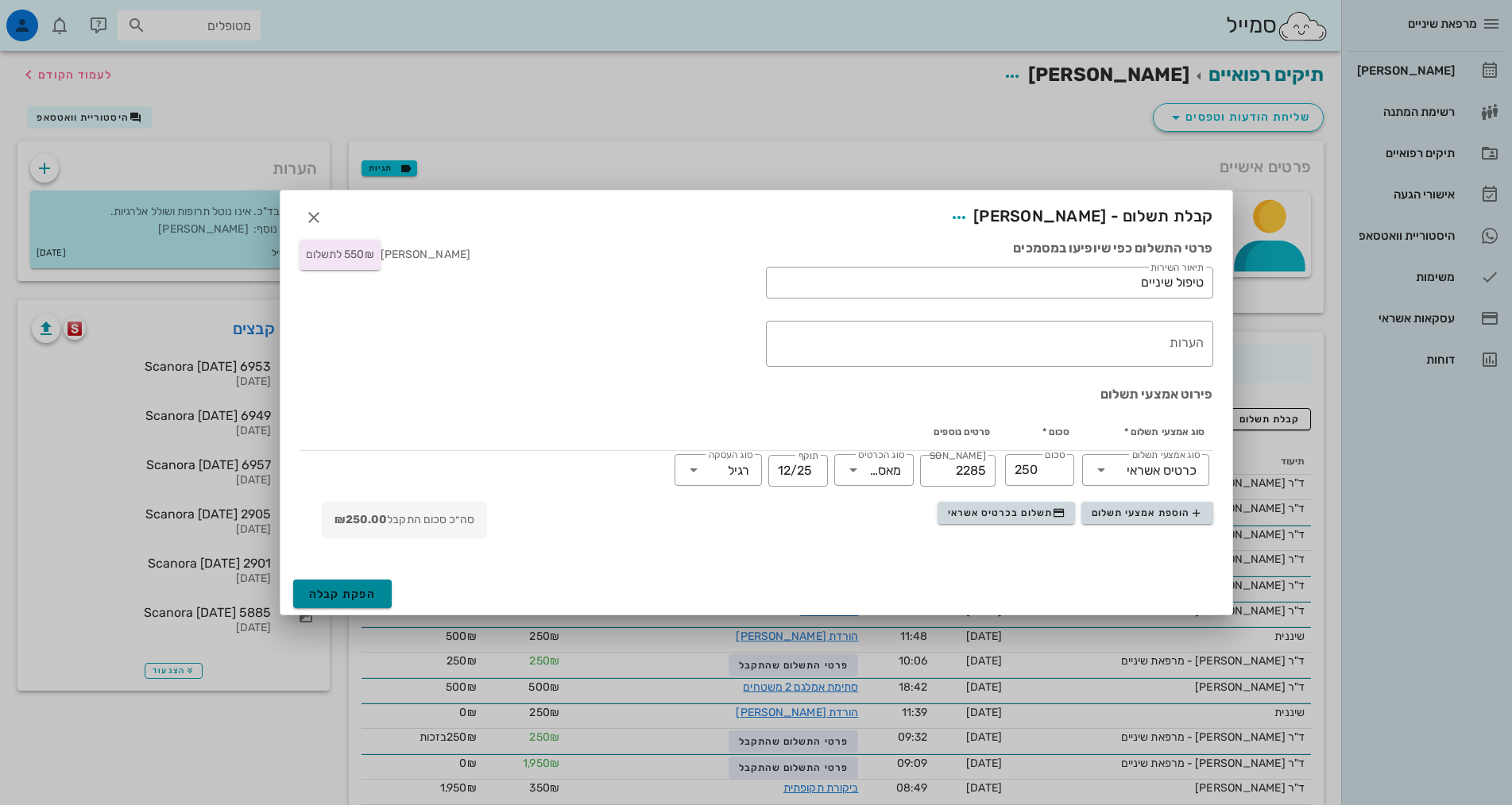
drag, startPoint x: 333, startPoint y: 594, endPoint x: 346, endPoint y: 571, distance: 26.4
click at [335, 588] on span "הפקת קבלה" at bounding box center [342, 594] width 67 height 13
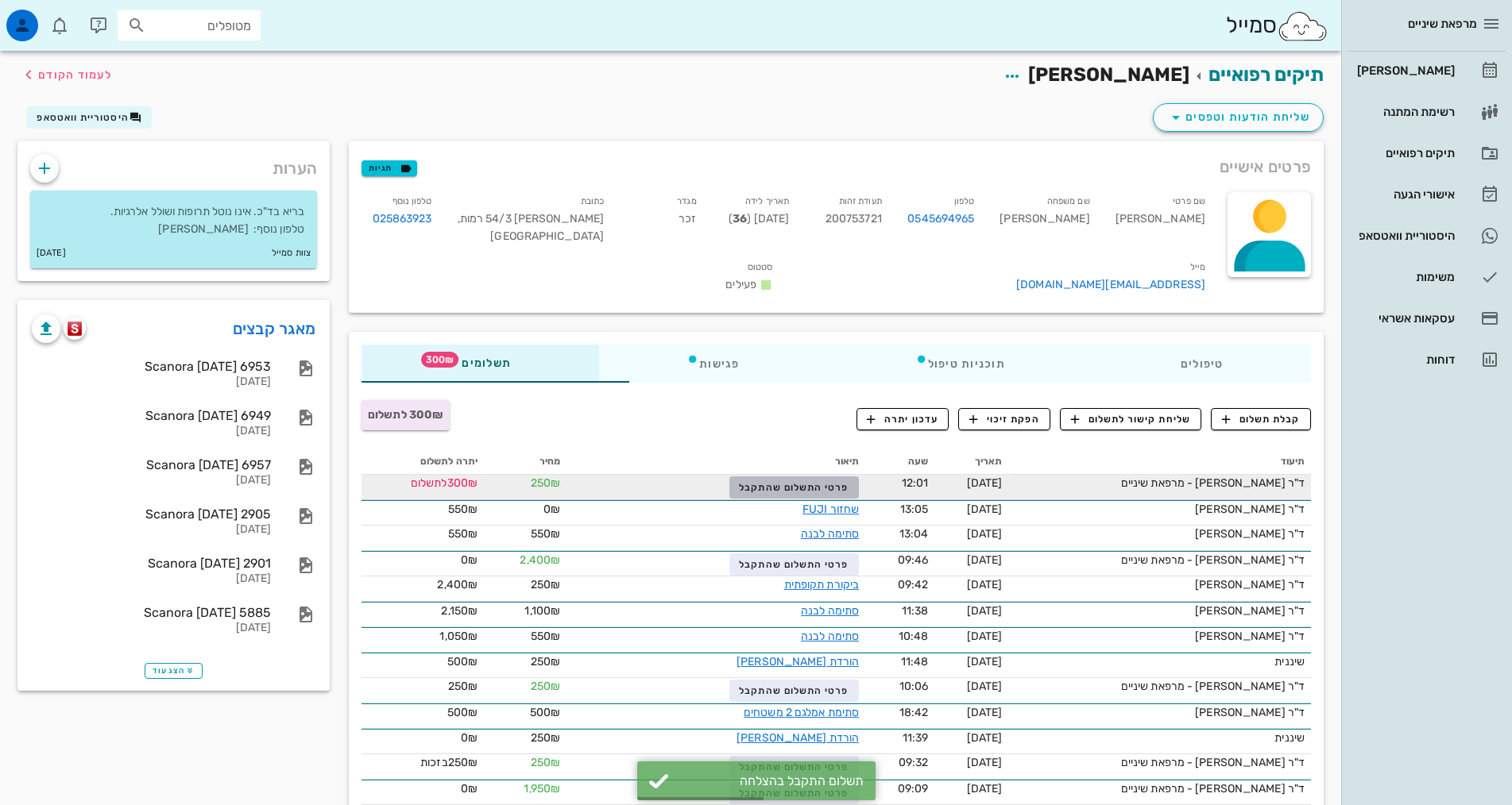
click at [730, 476] on button "פרטי התשלום שהתקבל" at bounding box center [795, 487] width 129 height 22
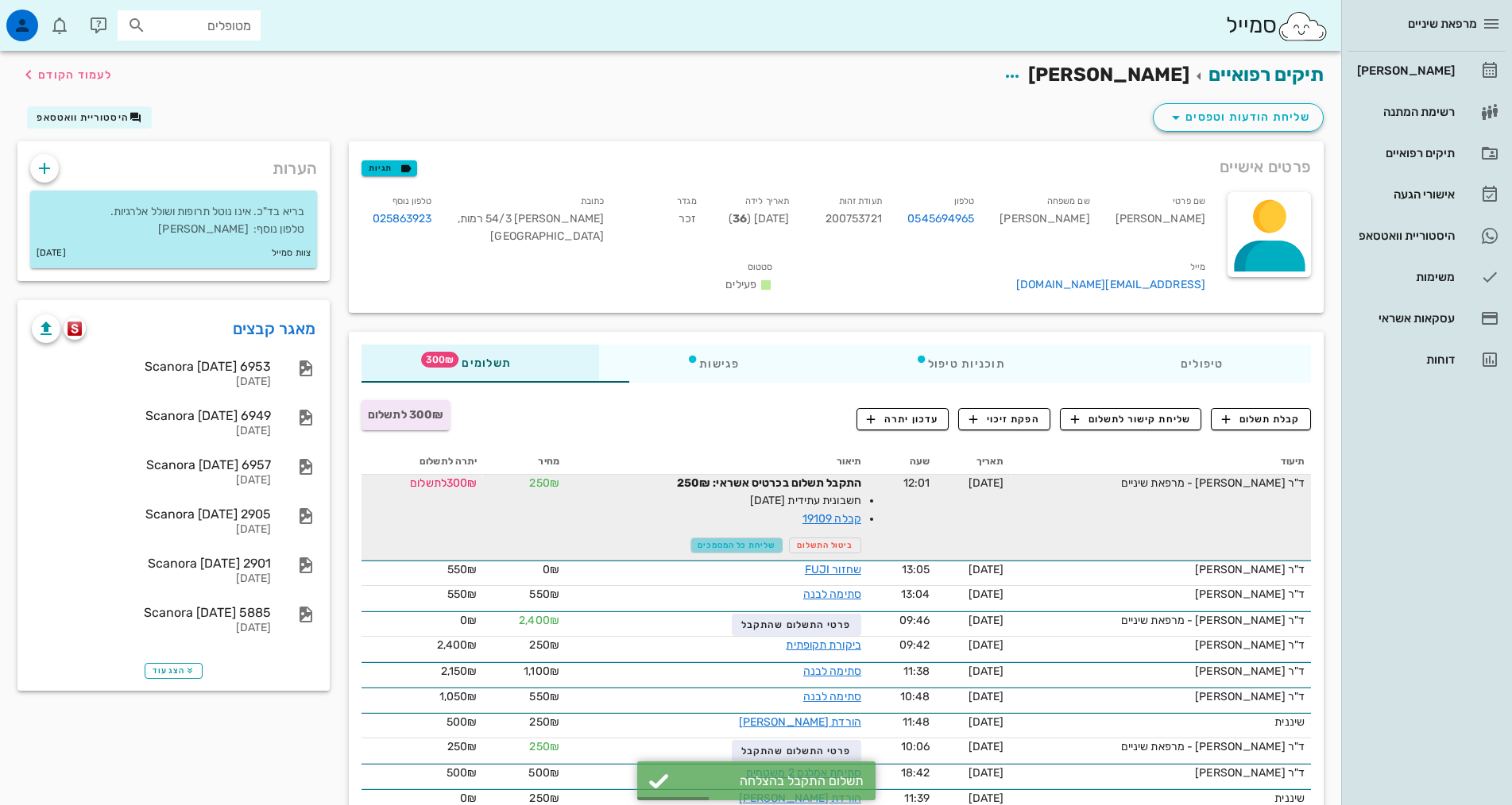
click at [724, 541] on span "שליחת כל המסמכים" at bounding box center [736, 545] width 77 height 10
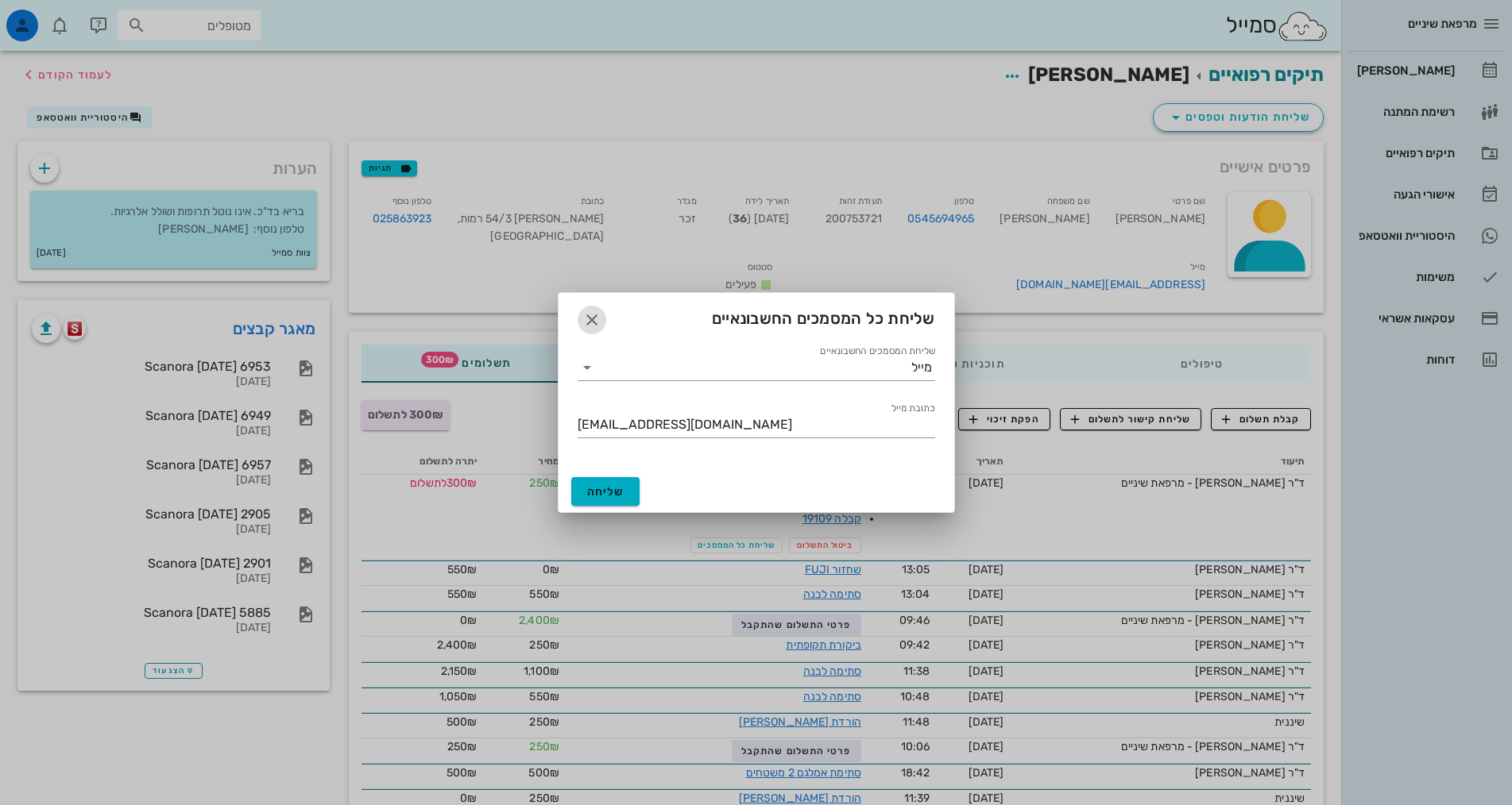
click at [600, 314] on icon "button" at bounding box center [591, 320] width 19 height 19
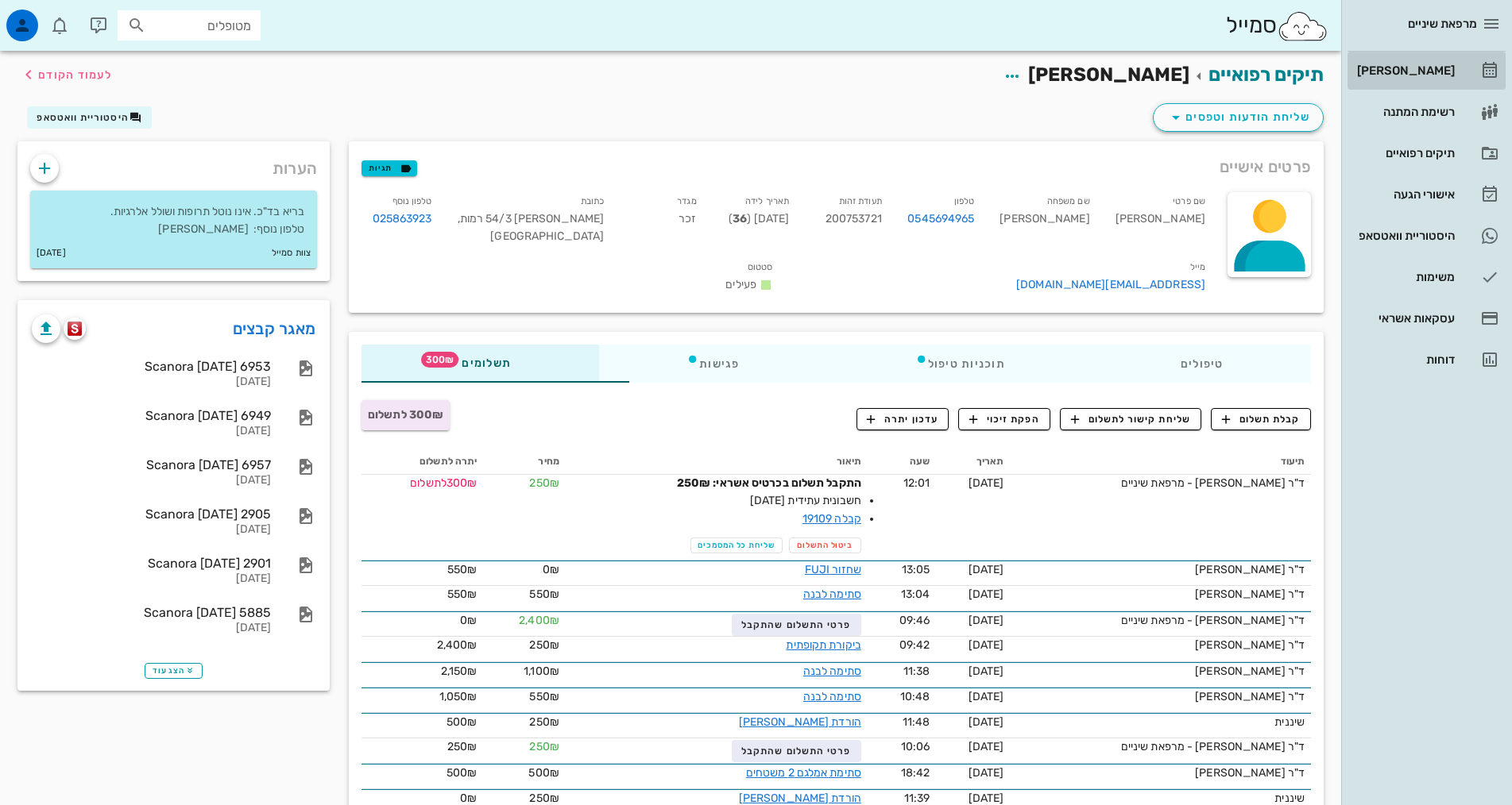
click at [1430, 67] on div "[PERSON_NAME]" at bounding box center [1404, 71] width 101 height 13
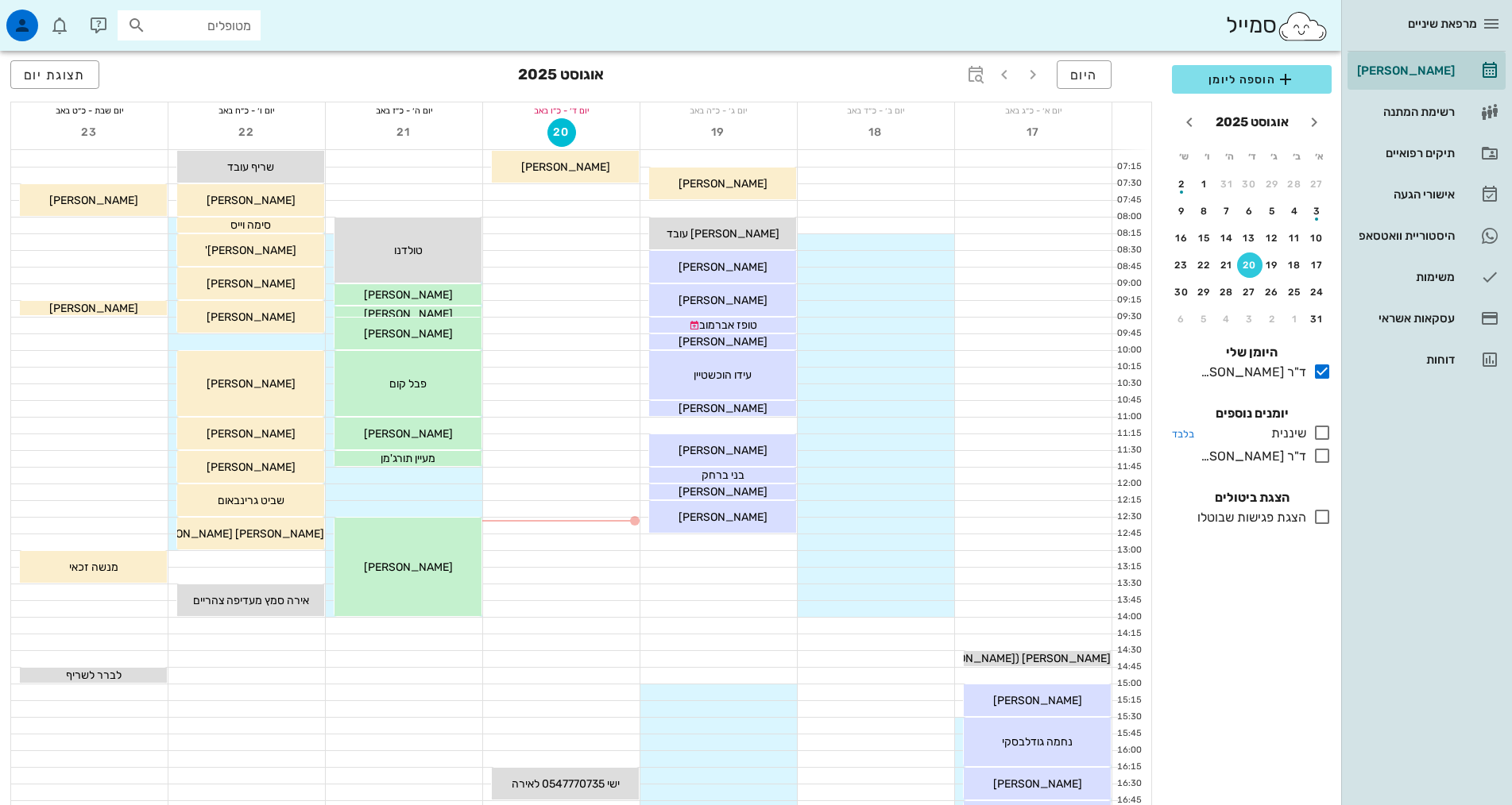
click at [1320, 434] on icon at bounding box center [1322, 432] width 19 height 19
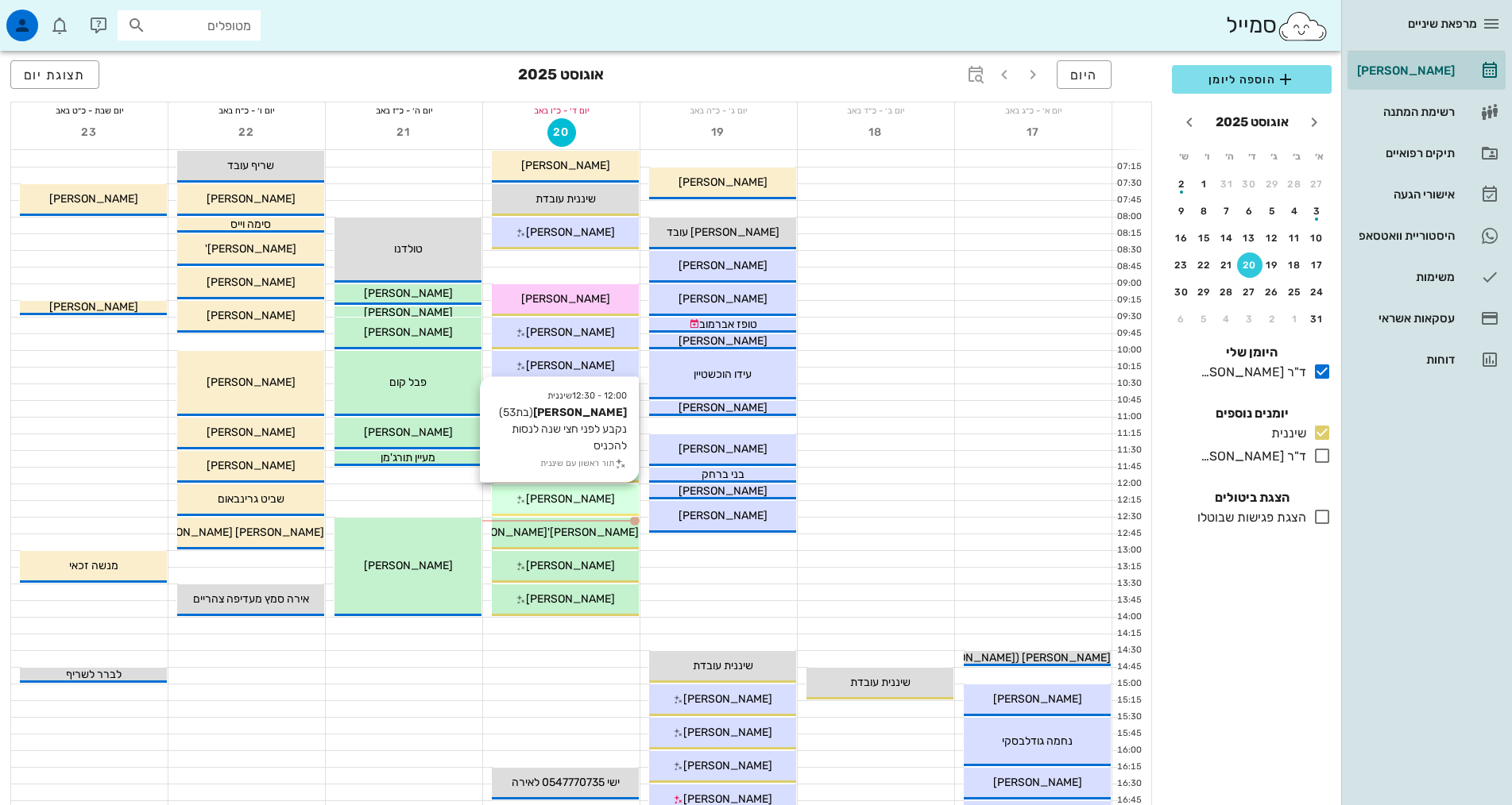
click at [565, 497] on span "[PERSON_NAME]" at bounding box center [570, 499] width 89 height 13
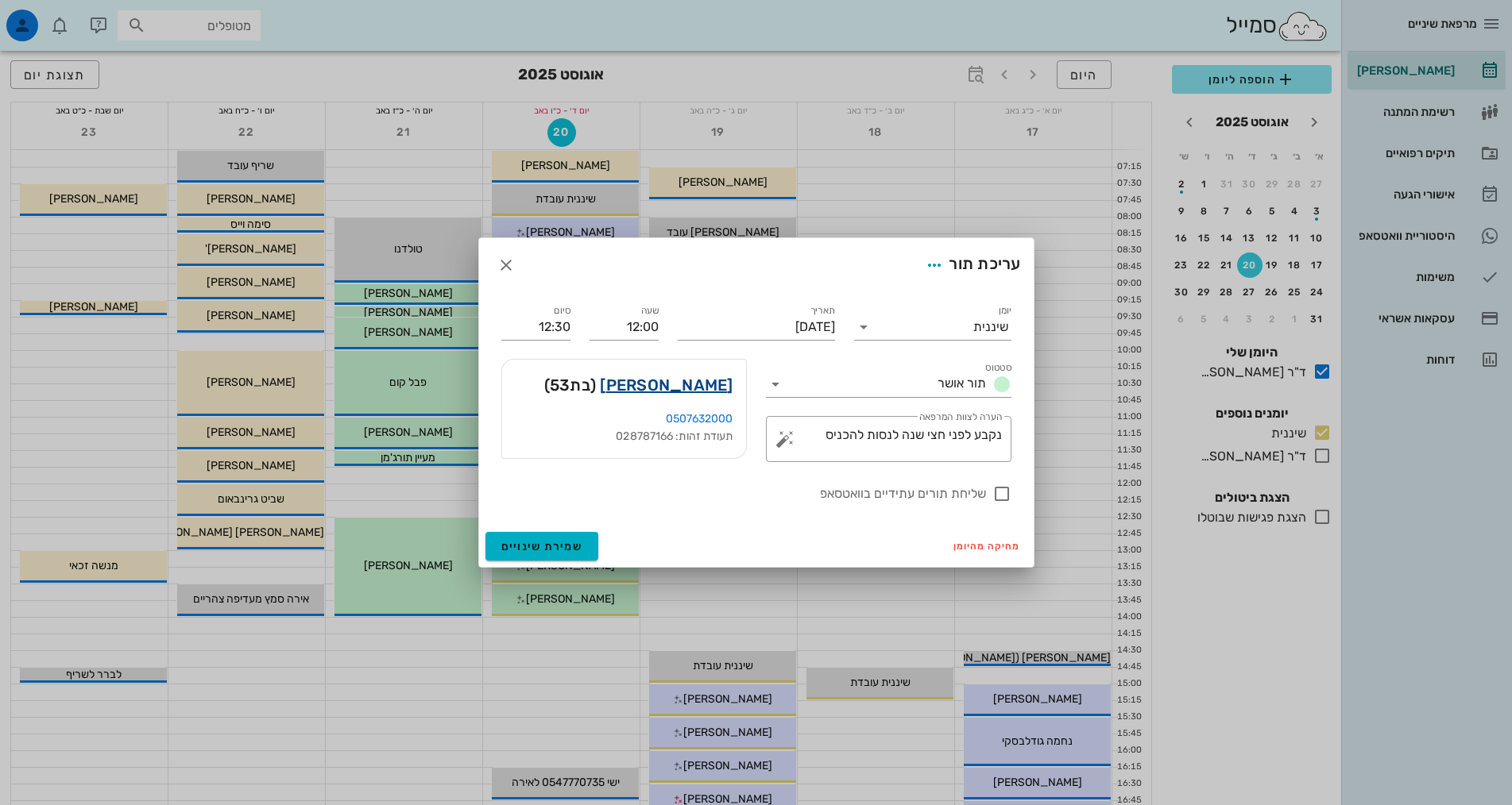
click at [692, 380] on link "[PERSON_NAME]" at bounding box center [666, 385] width 133 height 25
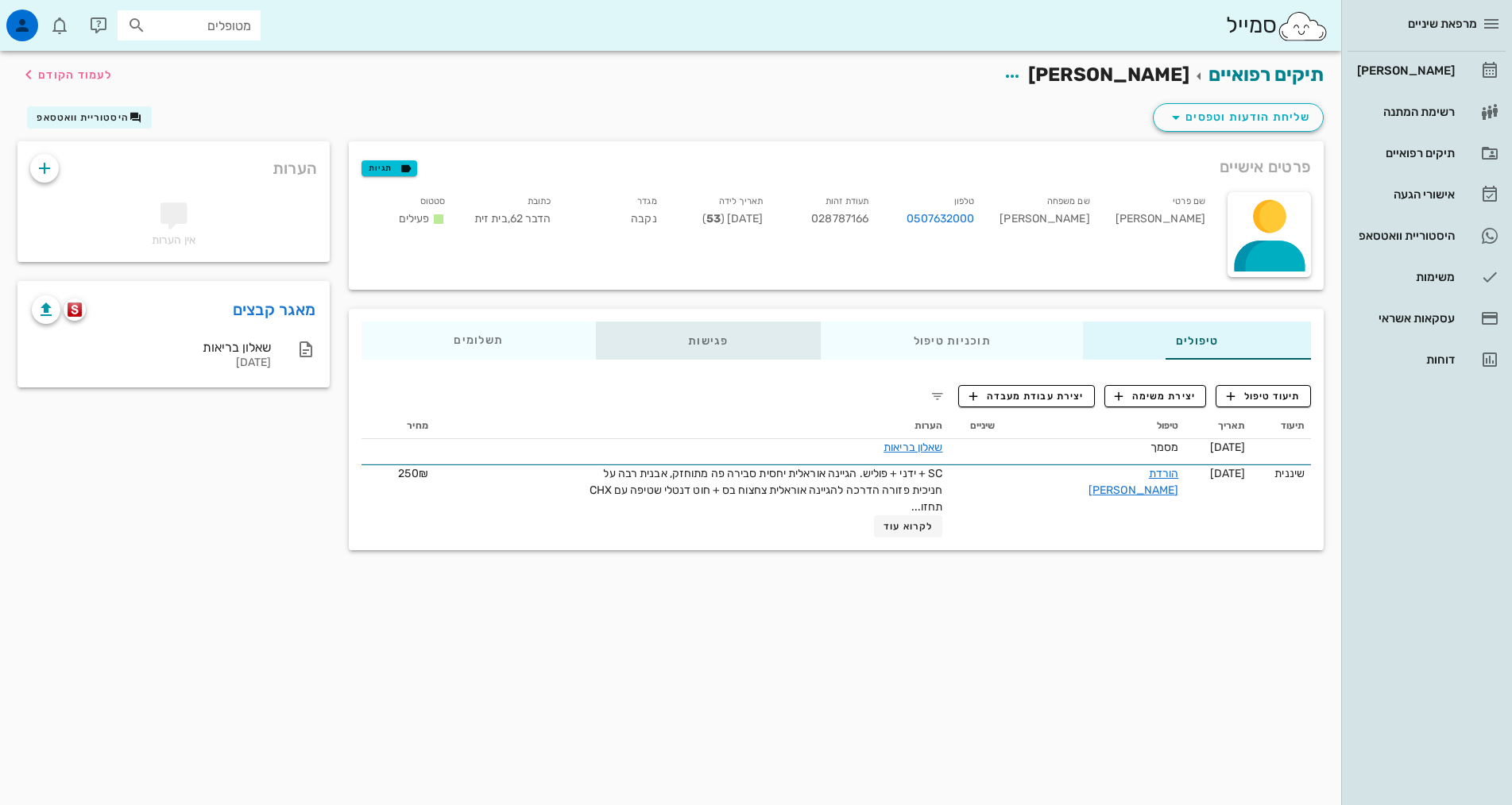
click at [618, 336] on div "פגישות" at bounding box center [708, 341] width 225 height 38
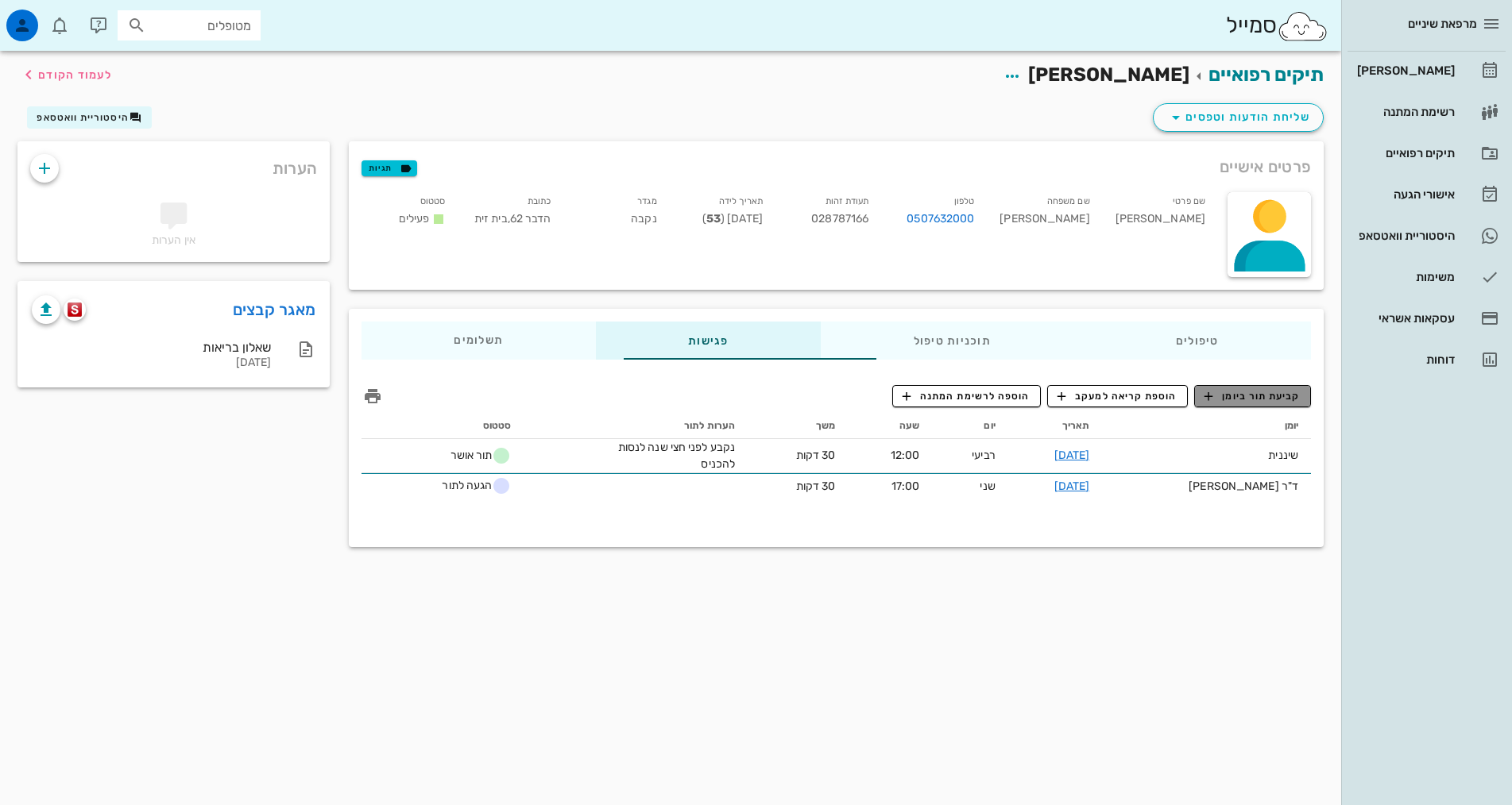
click at [1226, 393] on span "קביעת תור ביומן" at bounding box center [1252, 396] width 95 height 14
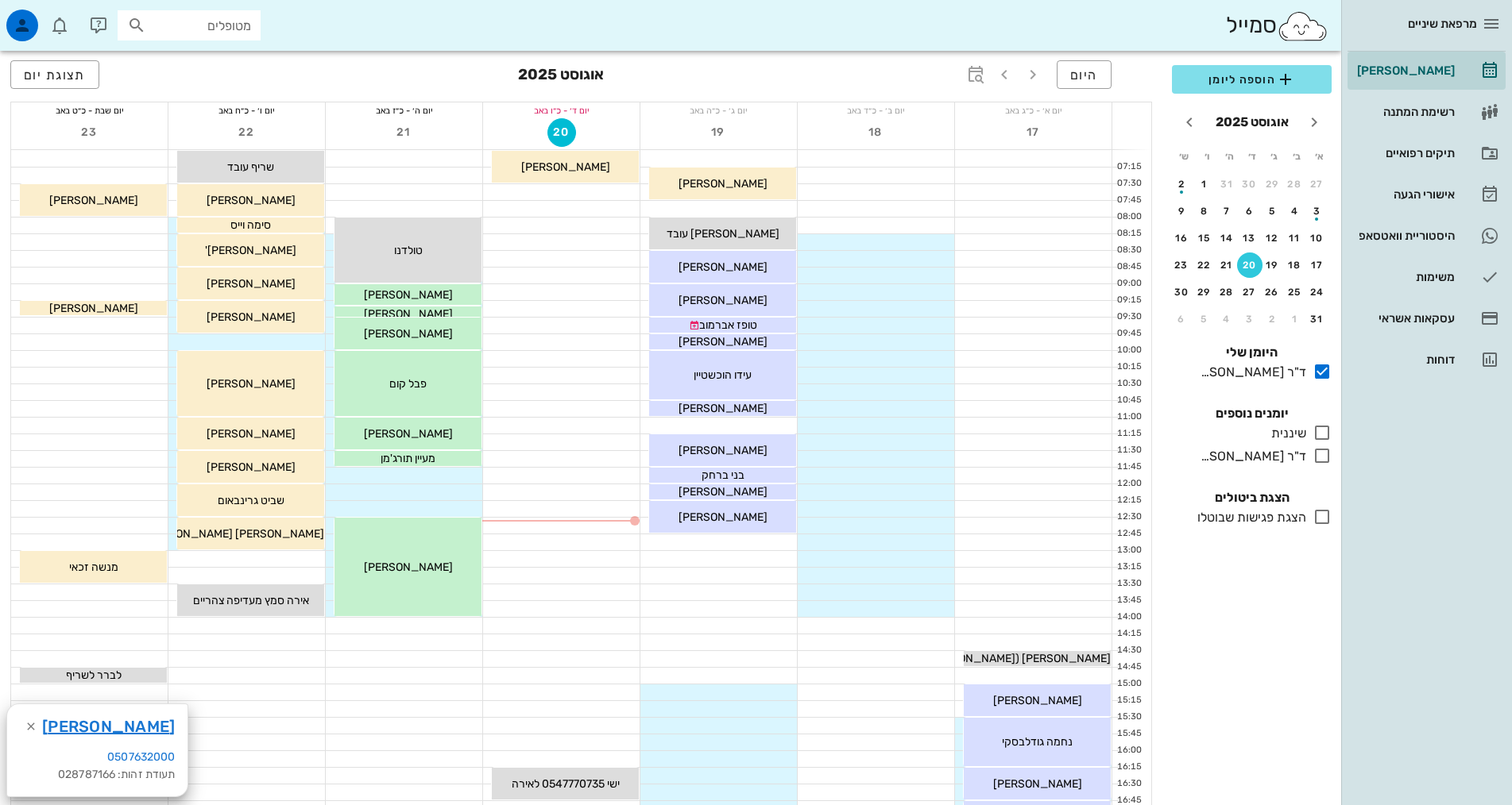
drag, startPoint x: 1321, startPoint y: 435, endPoint x: 1327, endPoint y: 387, distance: 48.4
click at [1321, 434] on icon at bounding box center [1322, 432] width 19 height 19
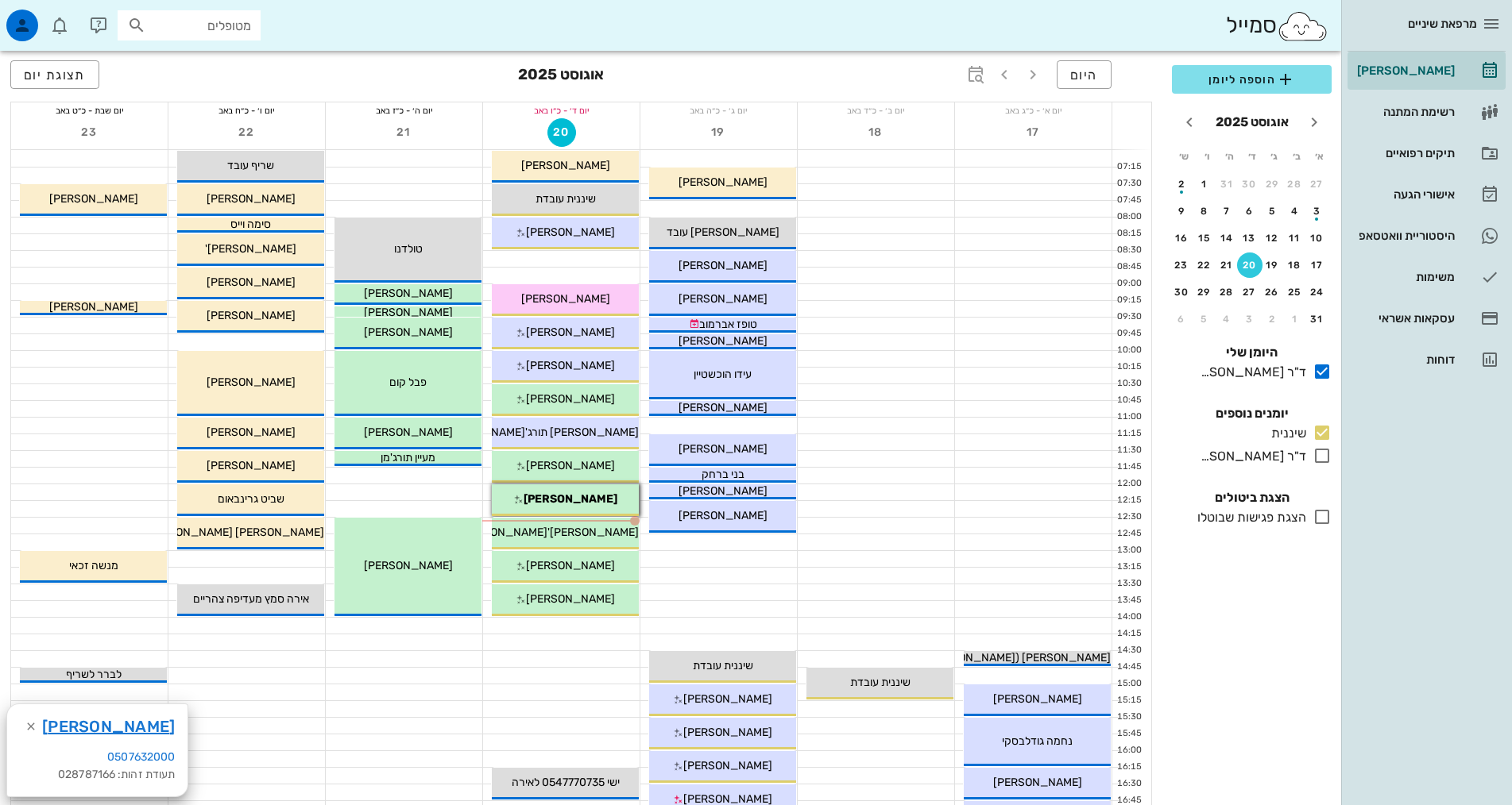
click at [1326, 373] on icon at bounding box center [1322, 371] width 19 height 19
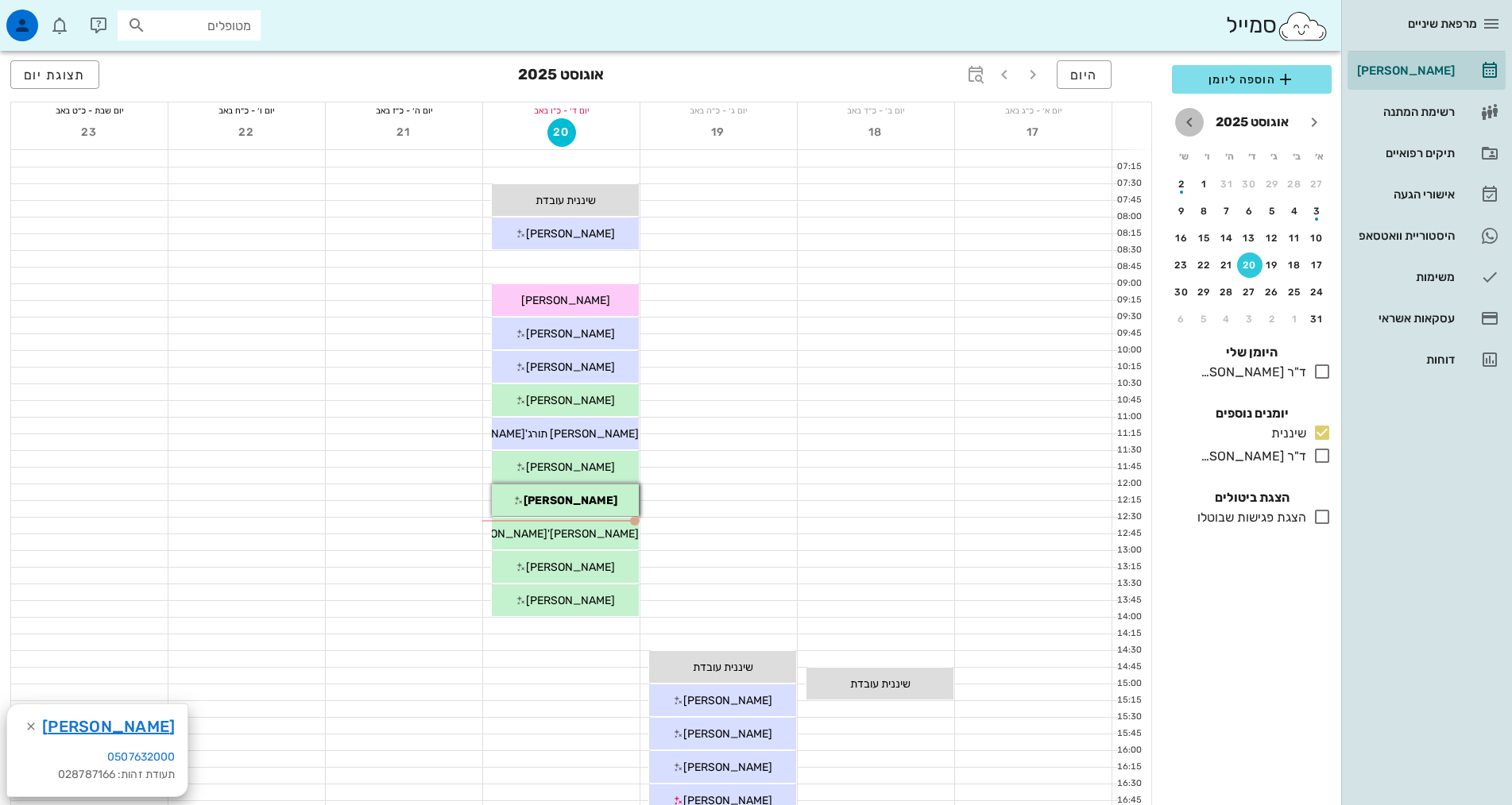
click at [1189, 121] on icon "חודש הבא" at bounding box center [1189, 122] width 19 height 19
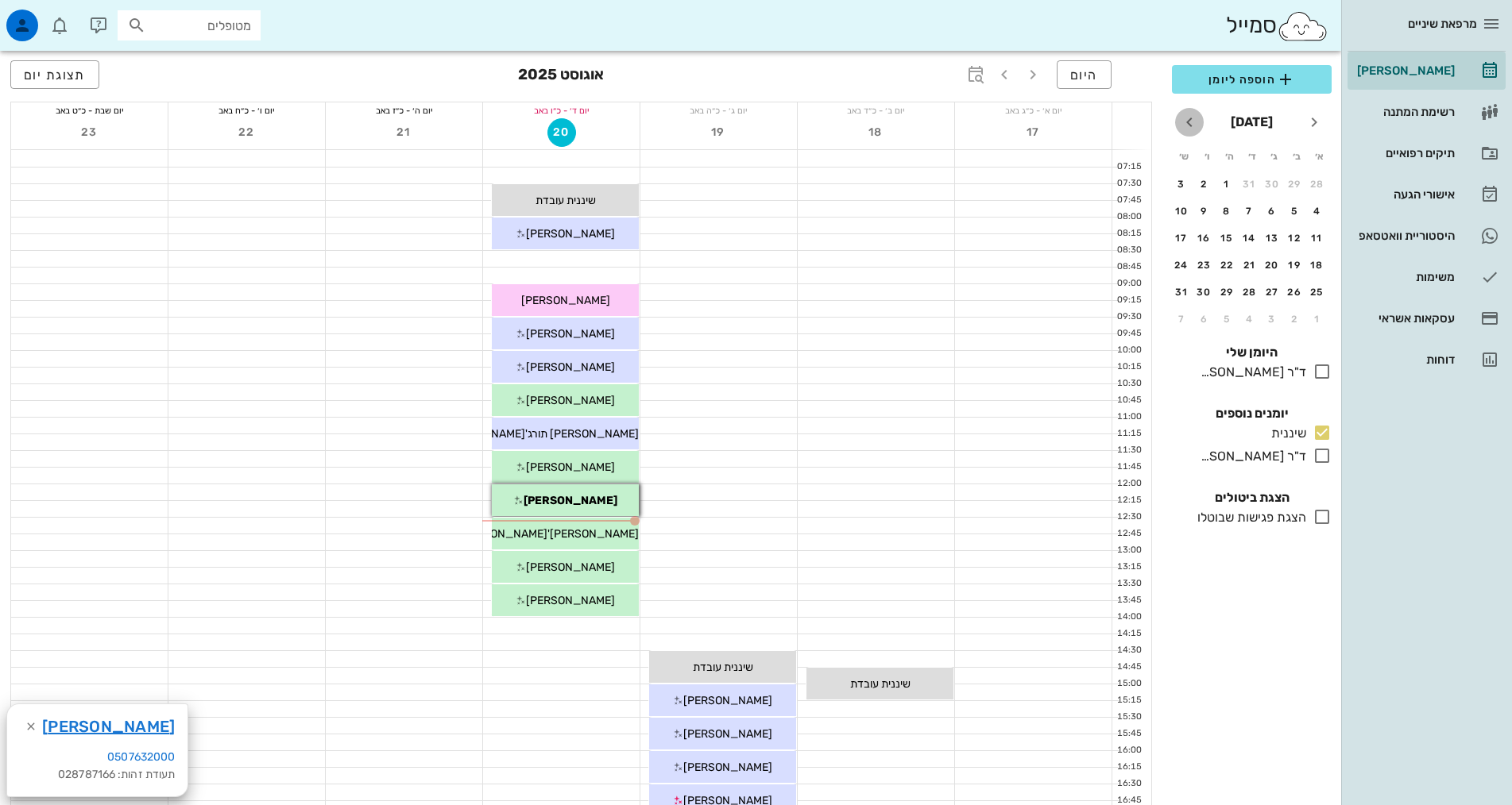
click at [1189, 121] on icon "חודש הבא" at bounding box center [1189, 122] width 19 height 19
click at [1232, 245] on button "19" at bounding box center [1227, 238] width 25 height 25
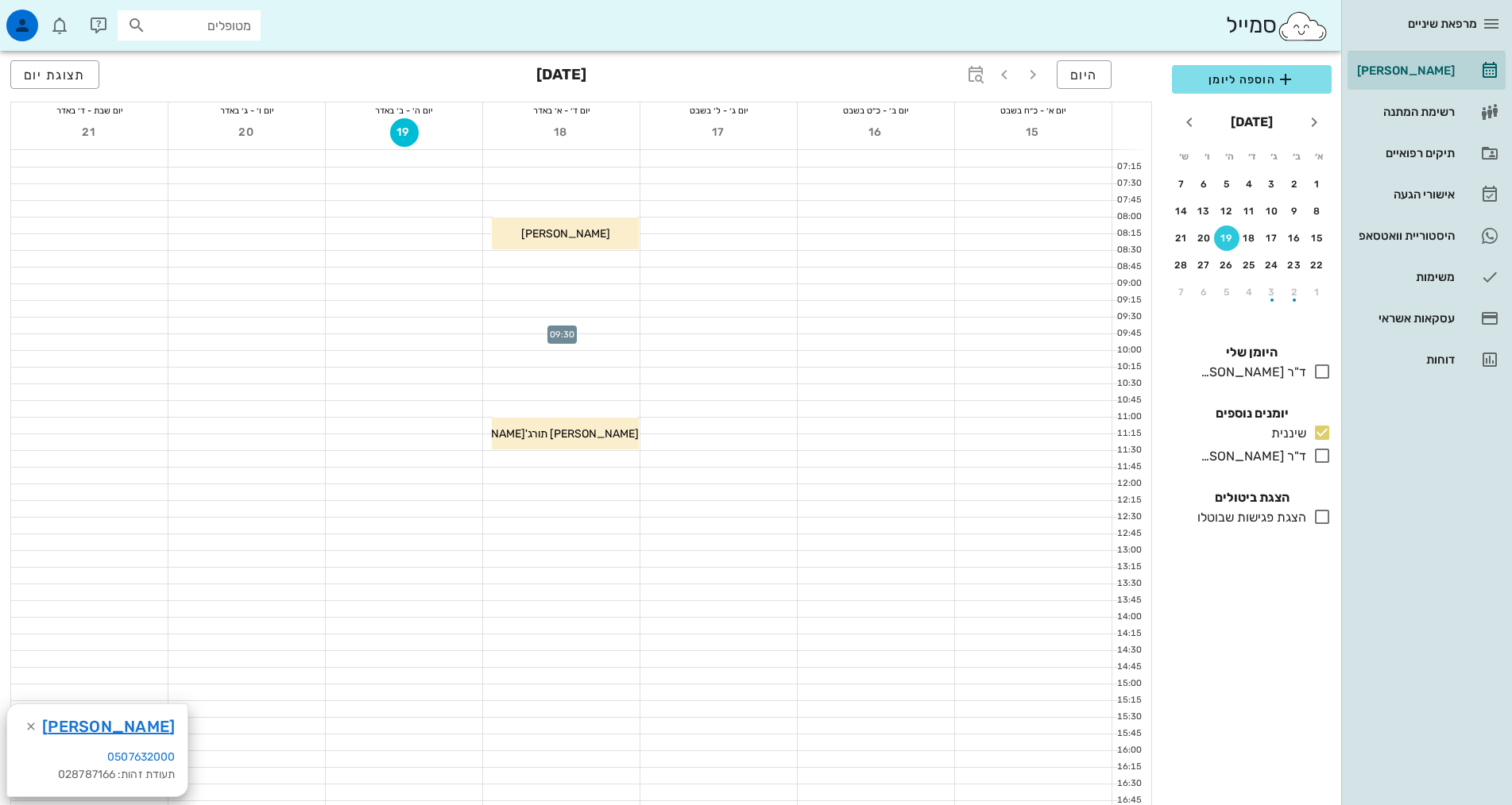
click at [580, 325] on div at bounding box center [562, 326] width 156 height 16
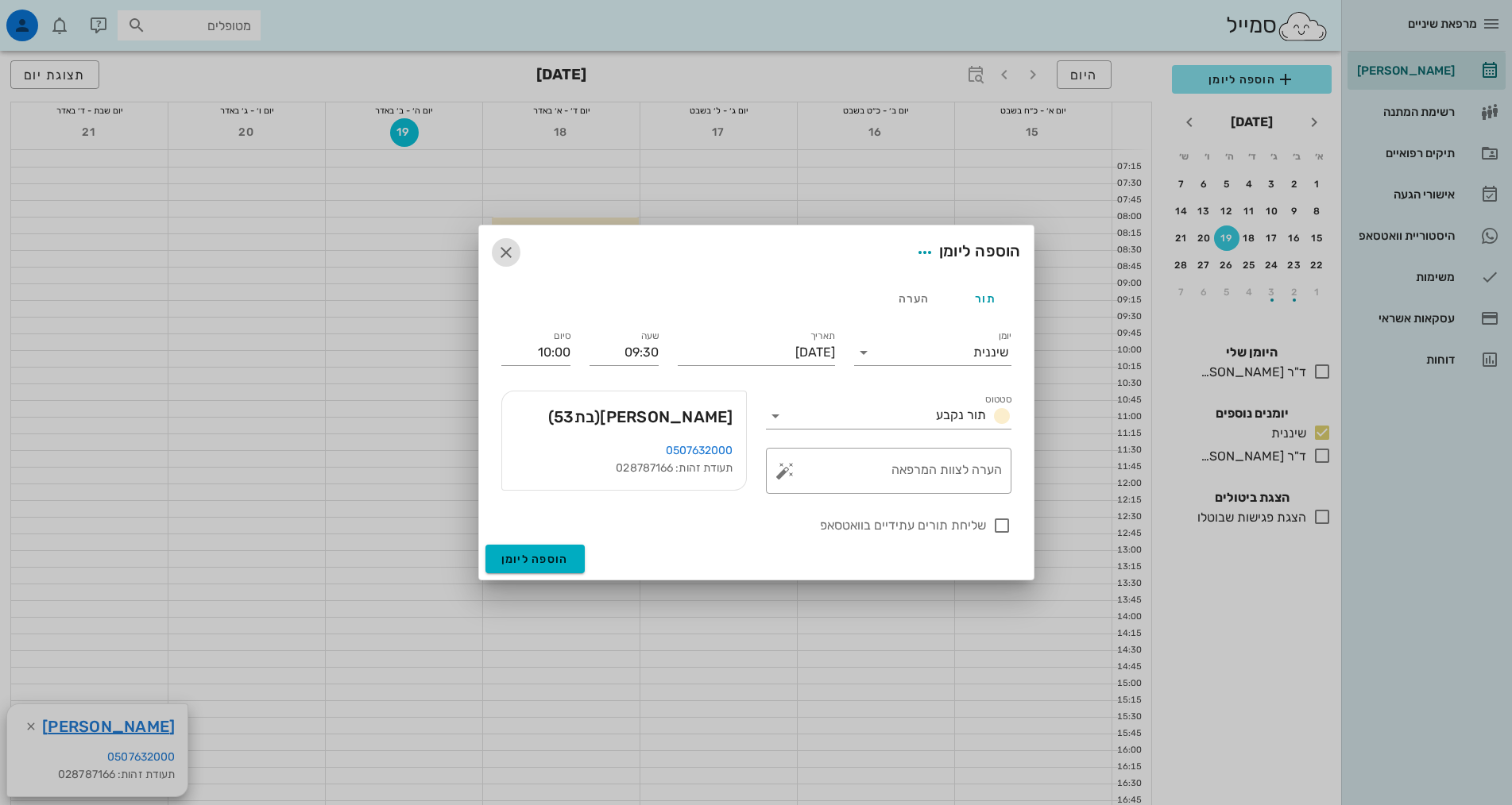
click at [511, 250] on icon "button" at bounding box center [506, 252] width 19 height 19
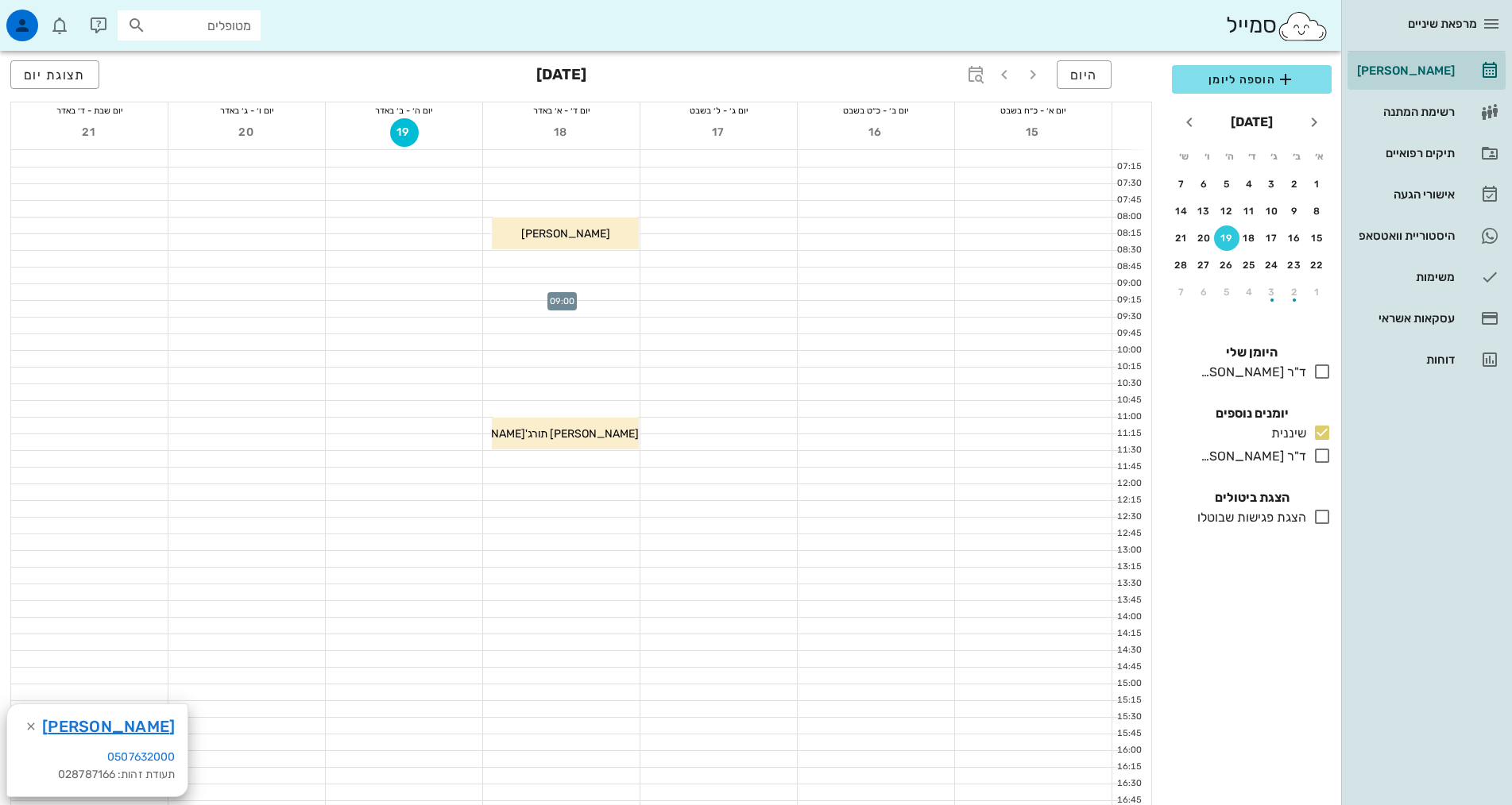
click at [565, 294] on div at bounding box center [562, 293] width 156 height 16
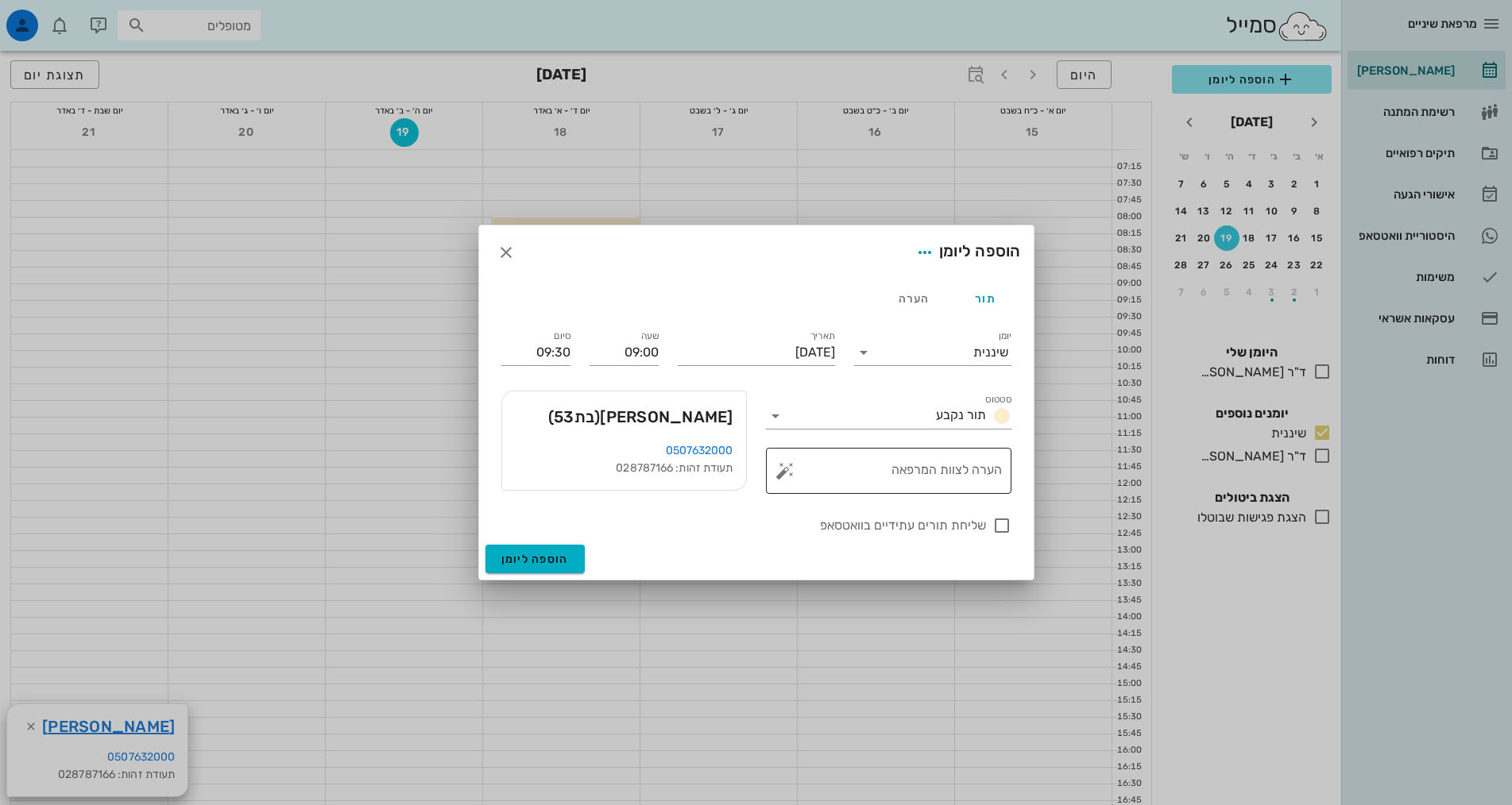
drag, startPoint x: 964, startPoint y: 462, endPoint x: 964, endPoint y: 449, distance: 13.0
click at [964, 463] on div "הערה לצוות המרפאה" at bounding box center [895, 471] width 214 height 46
type textarea "נקבע לפני חצי שנה"
click at [556, 559] on span "הוספה ליומן" at bounding box center [535, 559] width 67 height 13
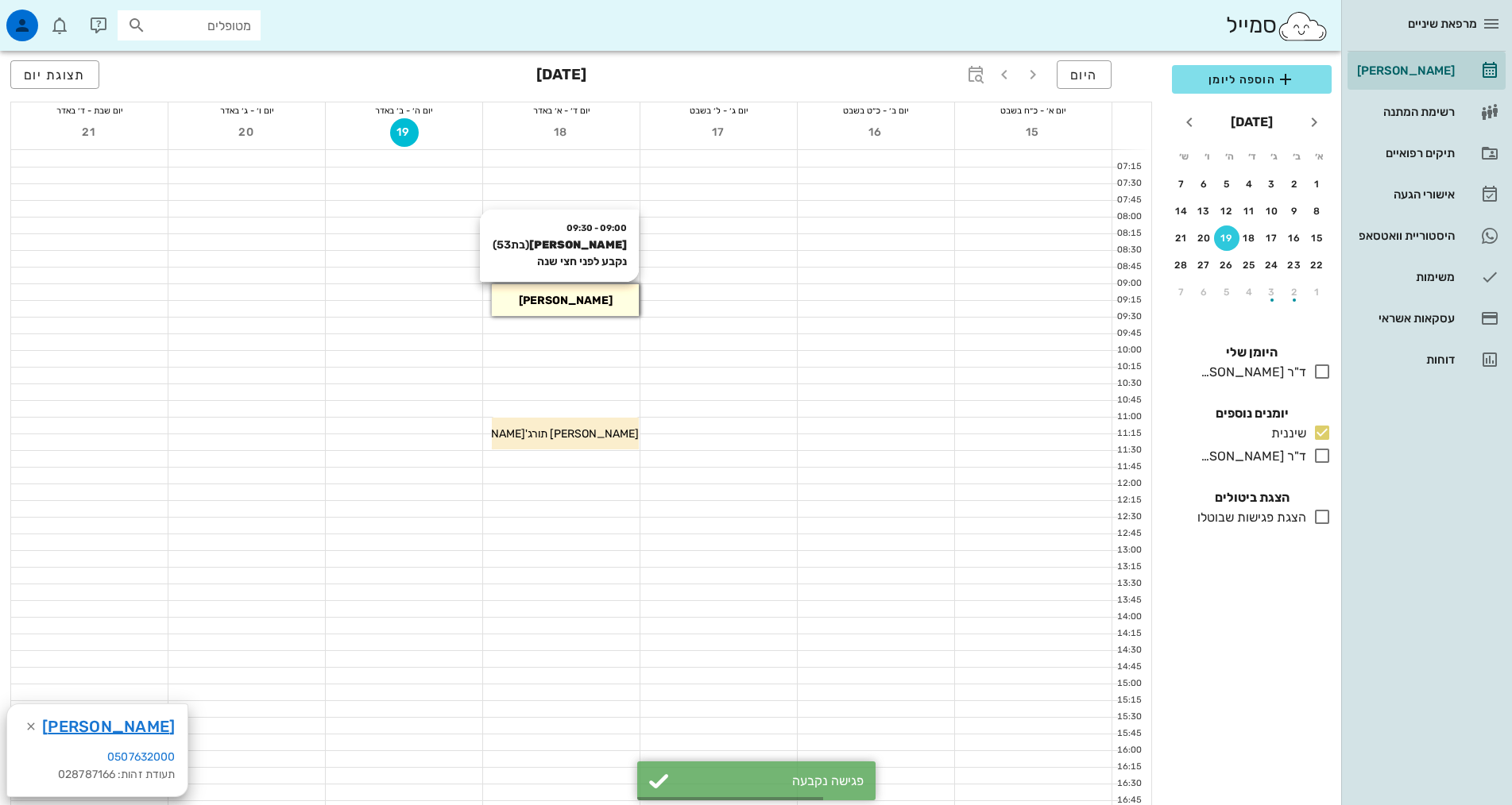
click at [615, 312] on div "09:00 - 09:30 [PERSON_NAME] (בת 53 ) נקבע לפני חצי שנה [PERSON_NAME]" at bounding box center [565, 300] width 147 height 31
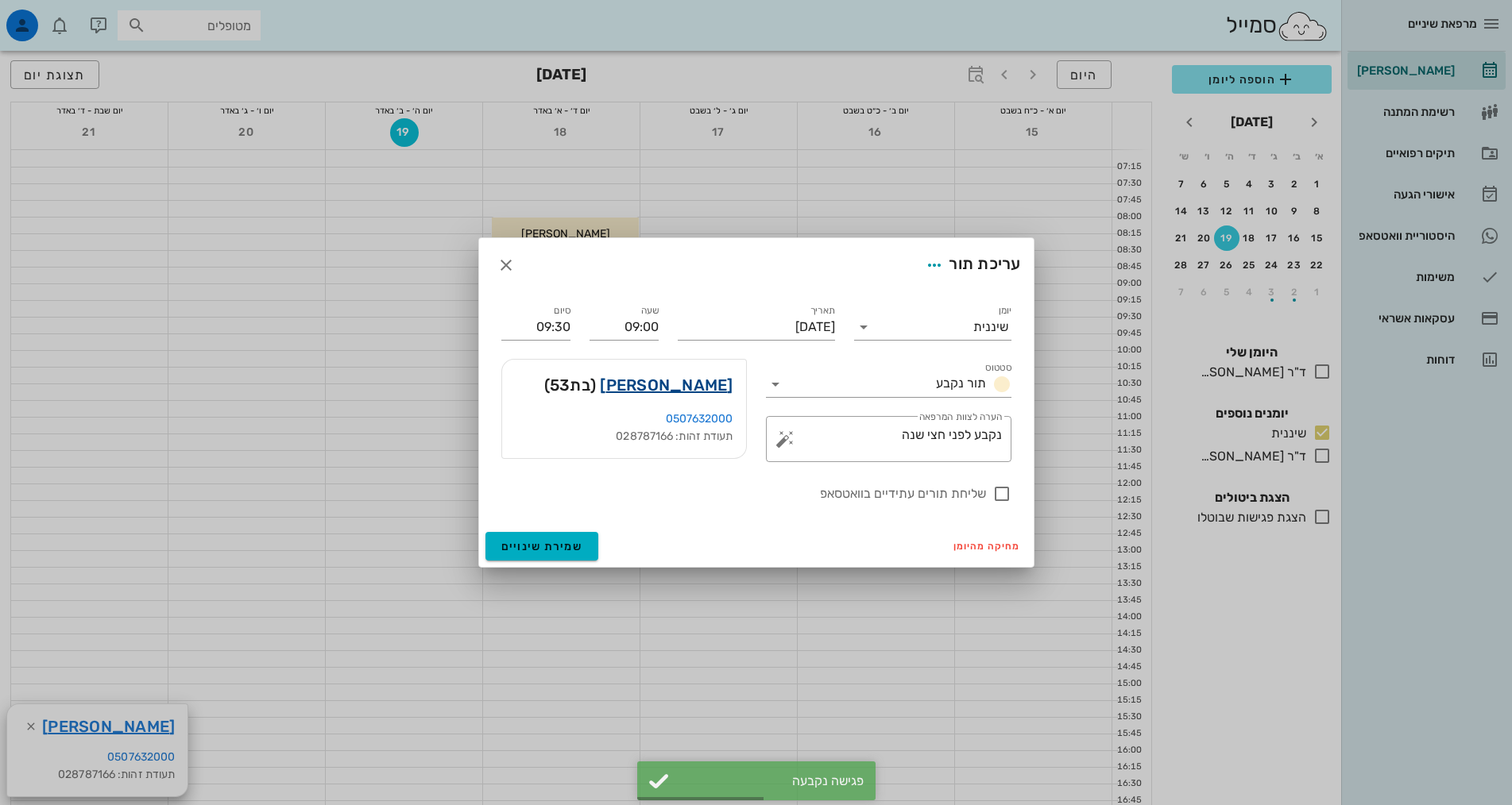
click at [689, 380] on link "[PERSON_NAME]" at bounding box center [666, 385] width 133 height 25
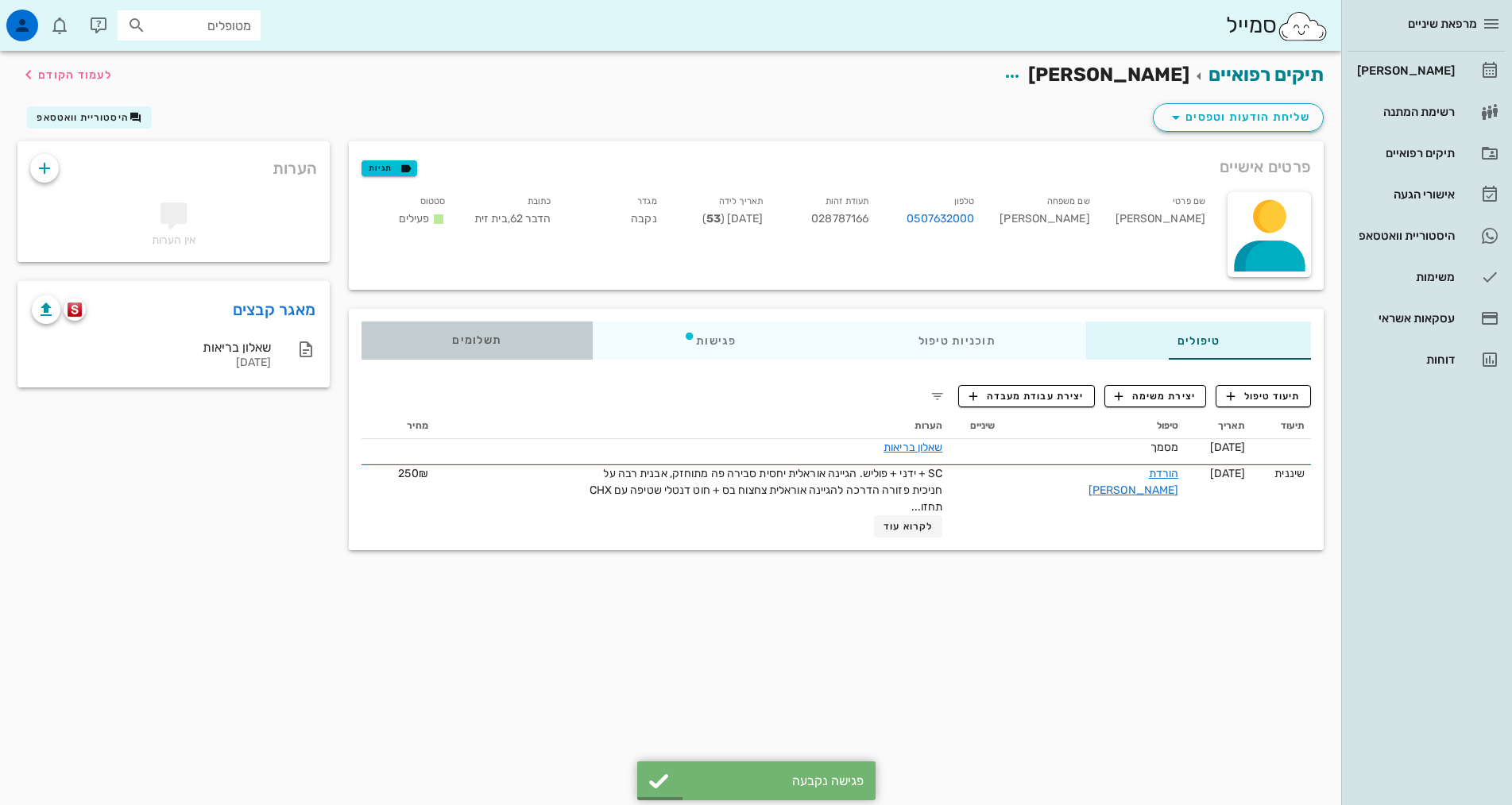
click at [452, 340] on span "תשלומים 0₪" at bounding box center [476, 341] width 49 height 11
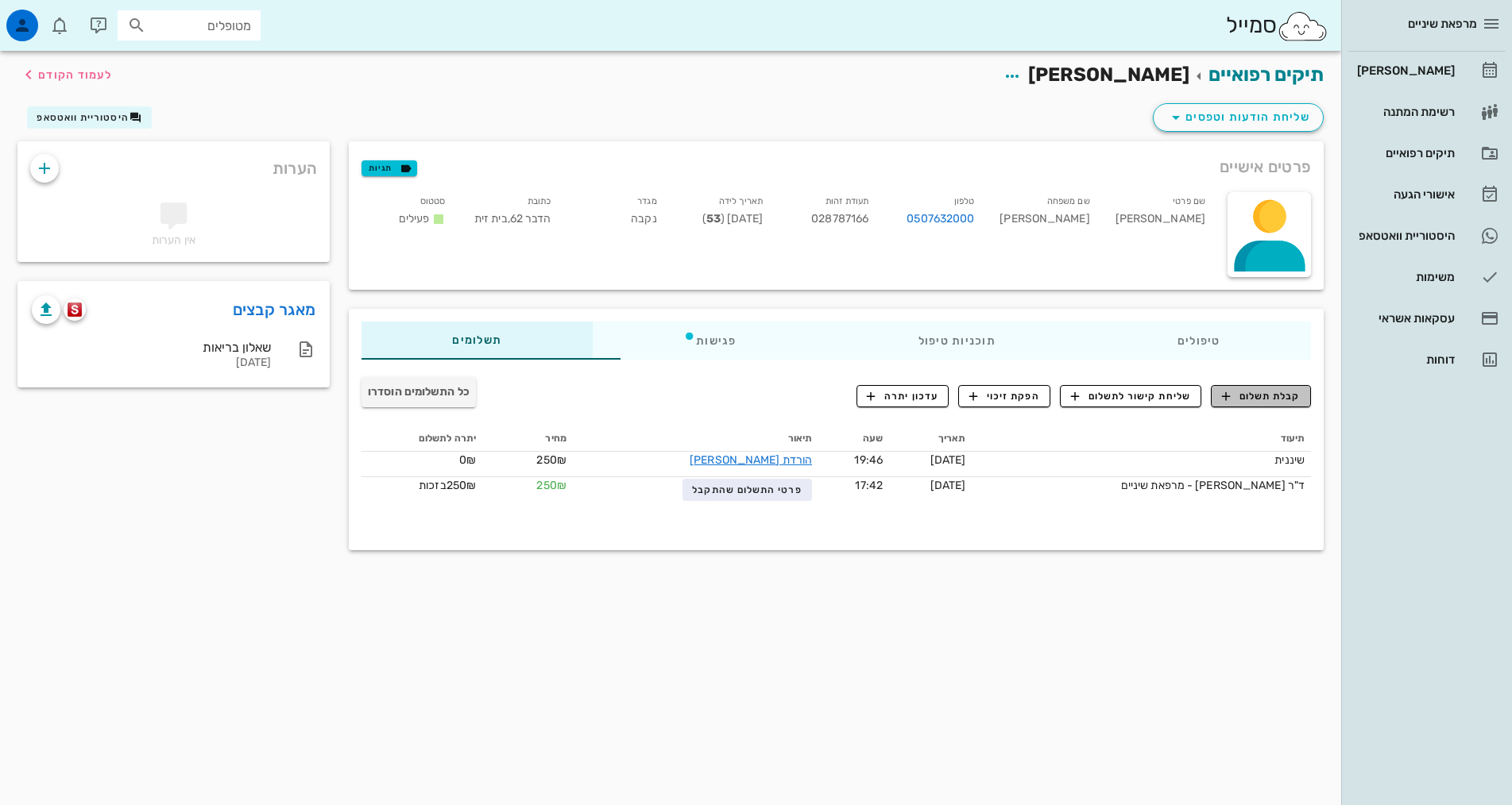
click at [1262, 397] on span "קבלת תשלום" at bounding box center [1262, 396] width 79 height 14
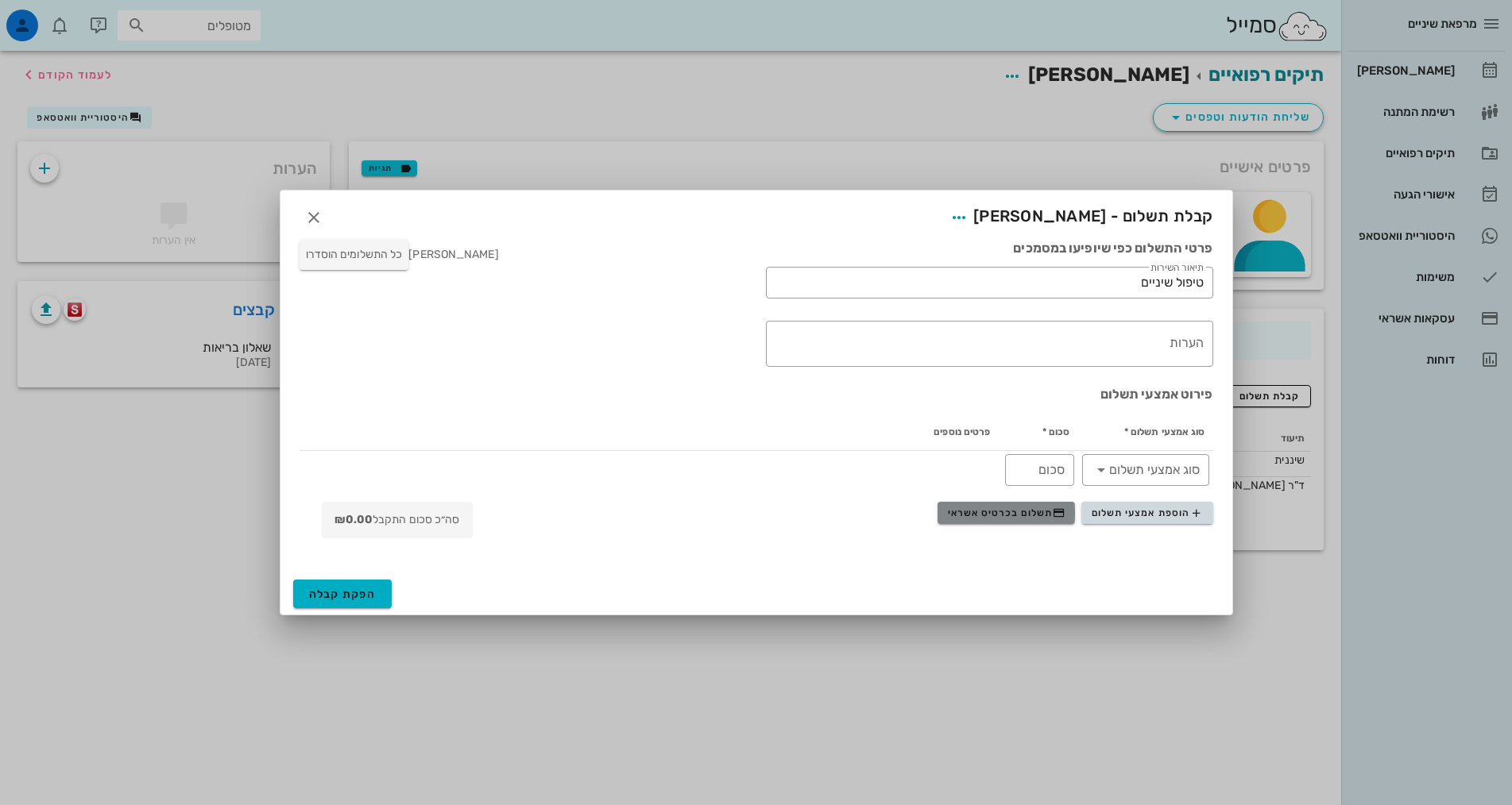
click at [1036, 510] on span "תשלום בכרטיס אשראי" at bounding box center [1007, 513] width 118 height 13
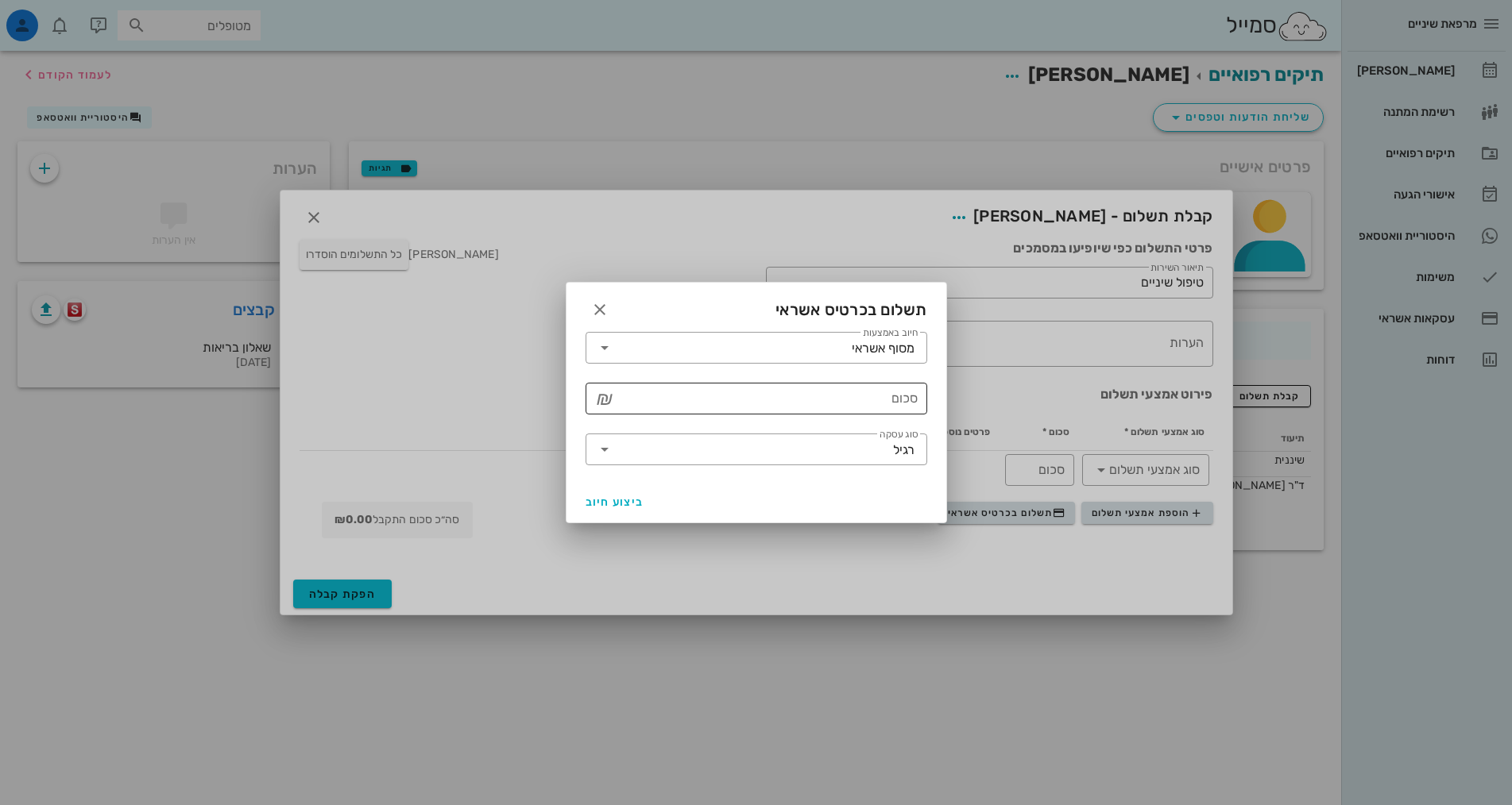
click at [912, 396] on div "סכום" at bounding box center [768, 398] width 300 height 31
type input "250"
click at [608, 509] on button "ביצוע חיוב" at bounding box center [615, 502] width 72 height 29
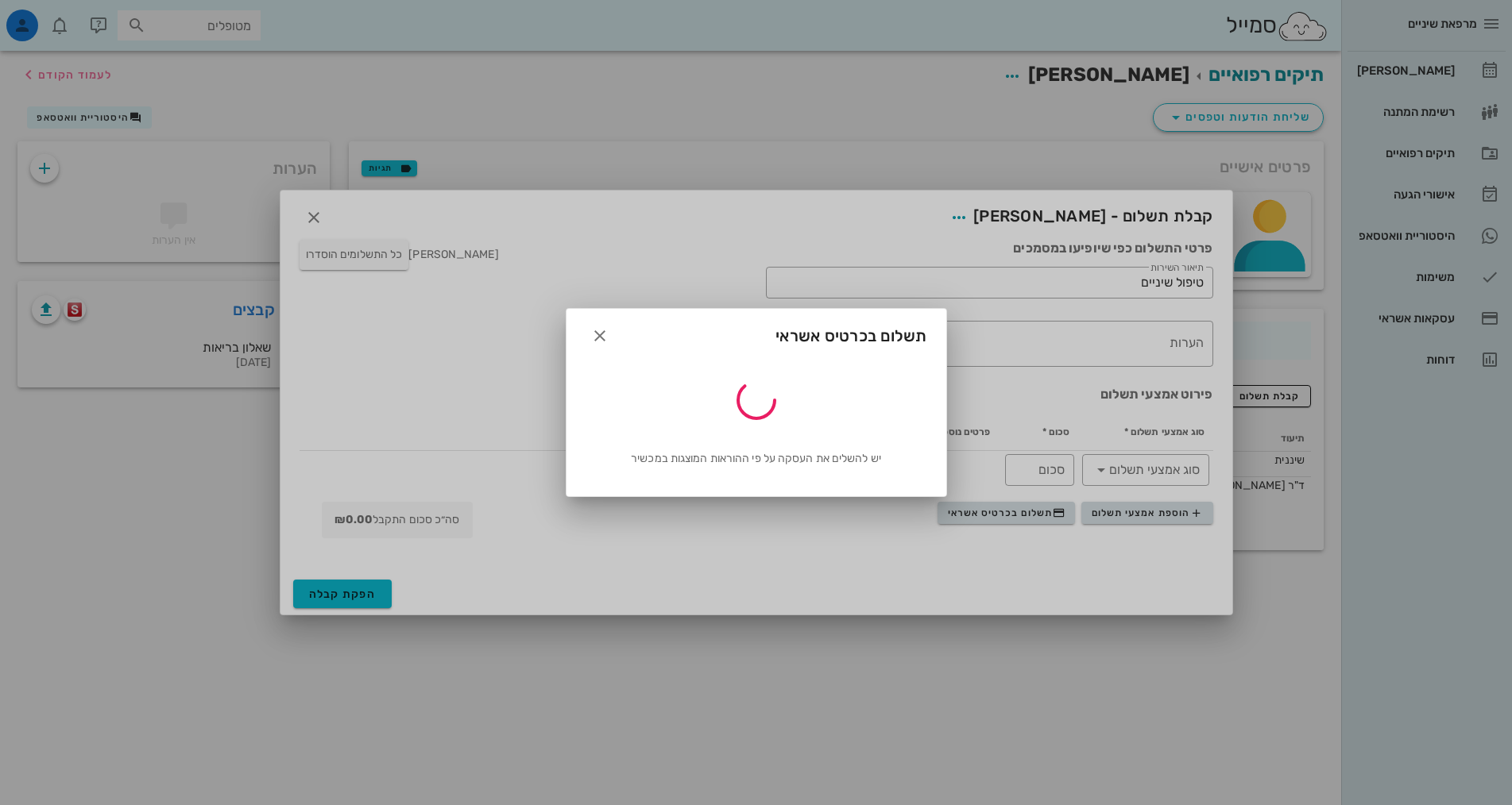
type input "250"
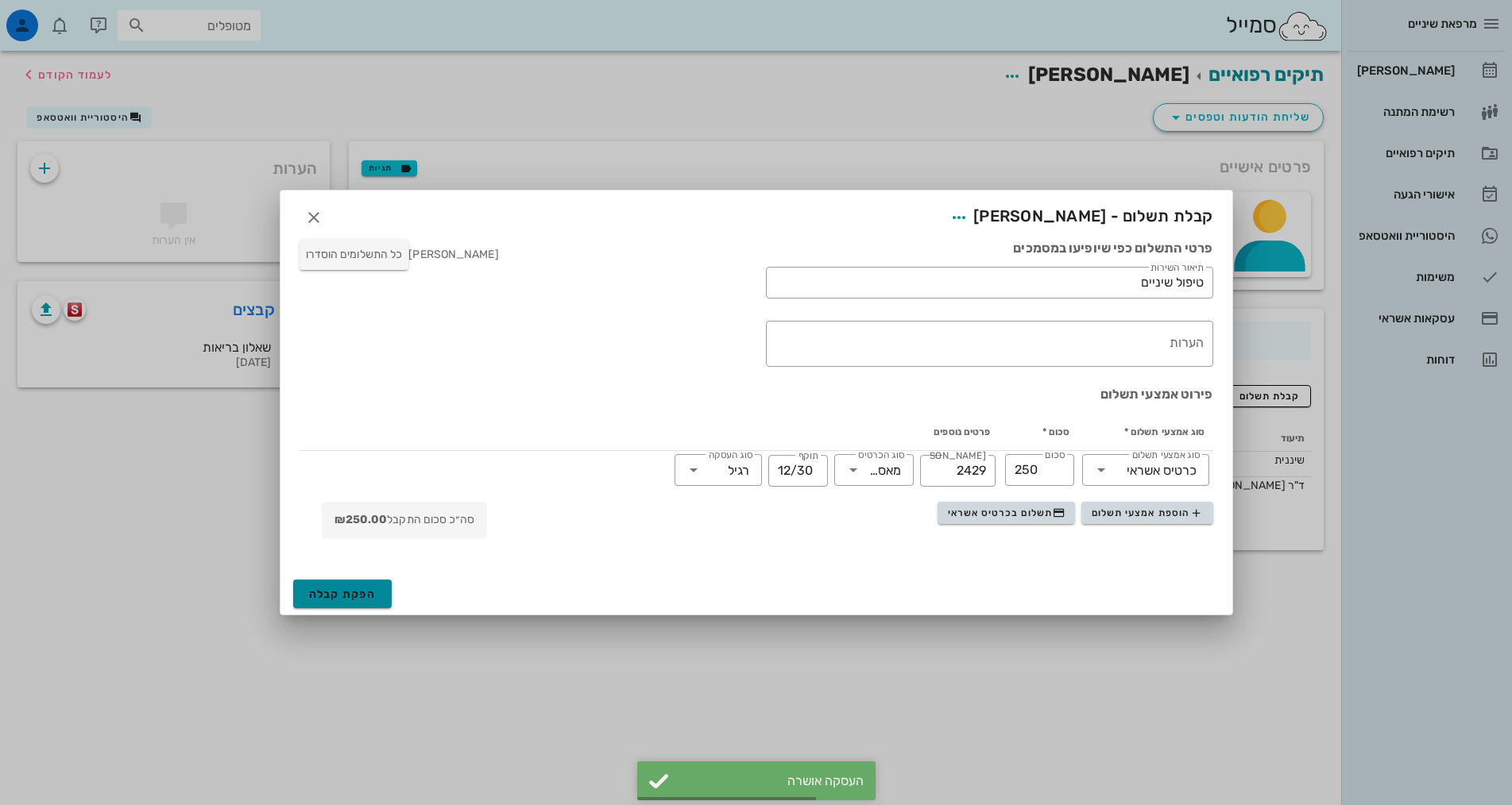
click at [353, 596] on span "הפקת קבלה" at bounding box center [342, 594] width 67 height 13
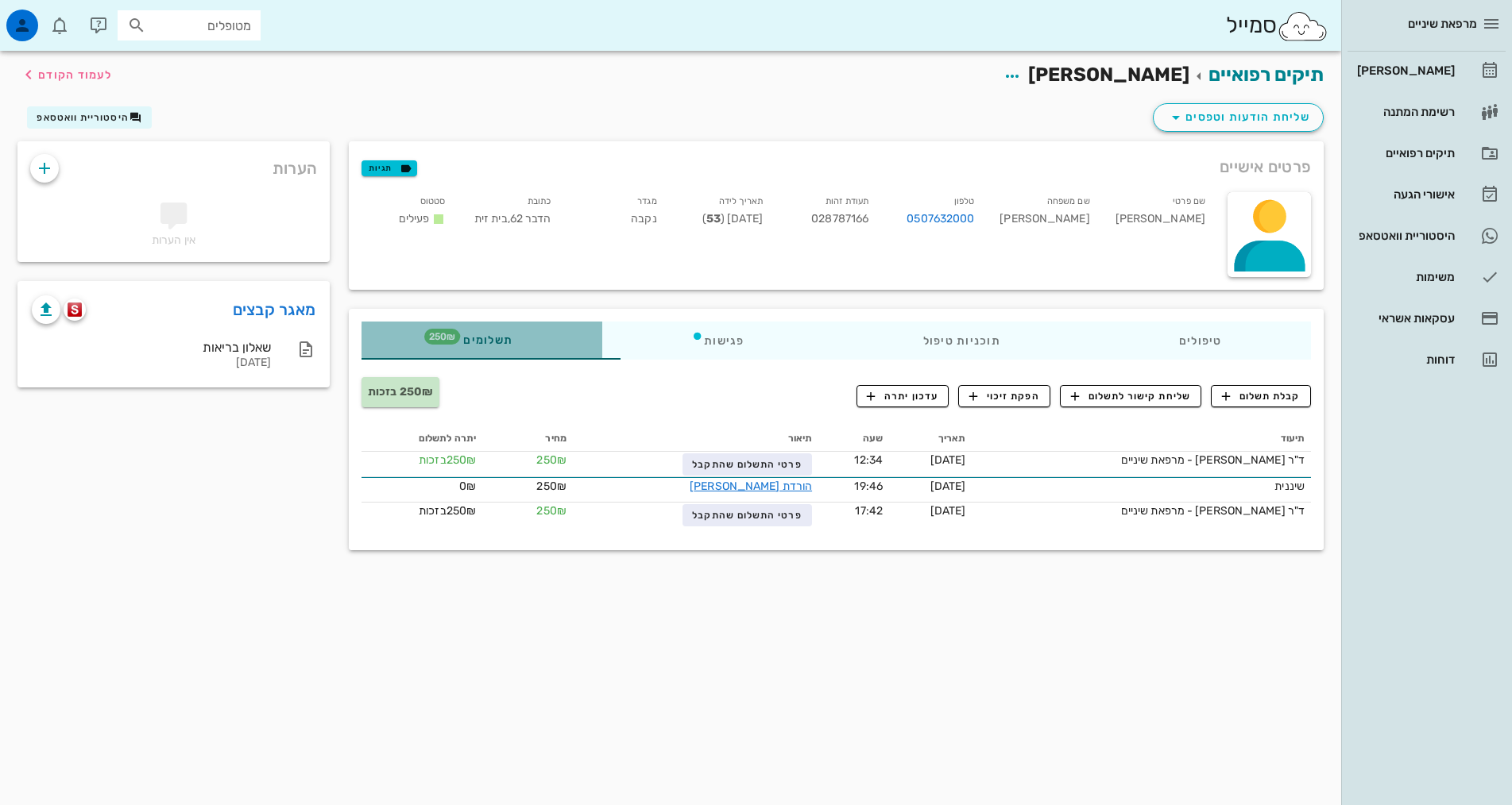
click at [411, 349] on div "תשלומים 250₪" at bounding box center [482, 341] width 241 height 38
